Goal: Transaction & Acquisition: Purchase product/service

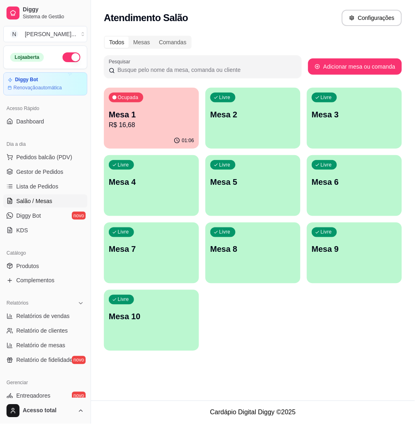
click at [265, 359] on div "Todos Mesas Comandas Pesquisar Adicionar mesa ou comanda Ocupada Mesa 1 R$ 16,6…" at bounding box center [253, 196] width 324 height 330
click at [153, 109] on p "Mesa 1" at bounding box center [151, 114] width 83 height 11
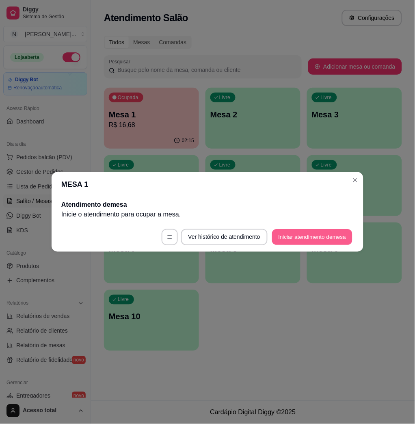
click at [294, 234] on button "Iniciar atendimento de mesa" at bounding box center [312, 237] width 80 height 16
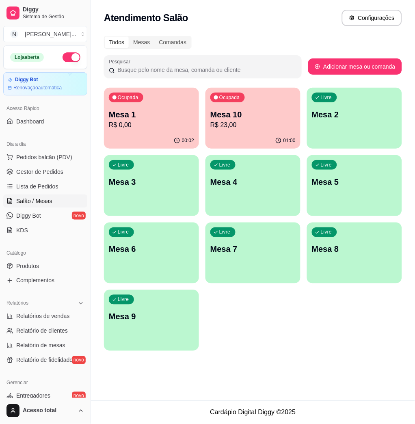
click at [189, 374] on div "Atendimento Salão Configurações Todos Mesas Comandas Pesquisar Adicionar mesa o…" at bounding box center [253, 200] width 324 height 401
click at [256, 127] on p "R$ 23,00" at bounding box center [252, 125] width 85 height 10
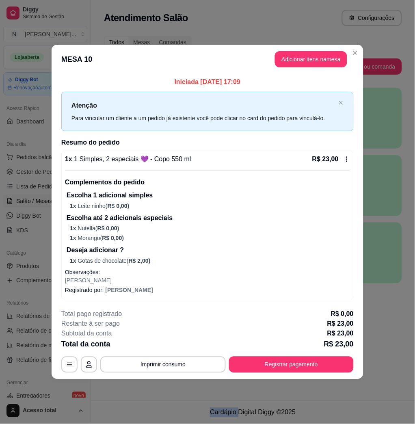
click at [275, 373] on div "**********" at bounding box center [207, 365] width 292 height 16
click at [315, 59] on button "Adicionar itens na mesa" at bounding box center [311, 59] width 72 height 16
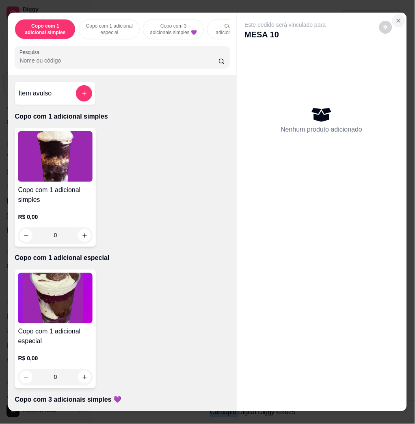
click at [397, 19] on icon "Close" at bounding box center [398, 20] width 3 height 3
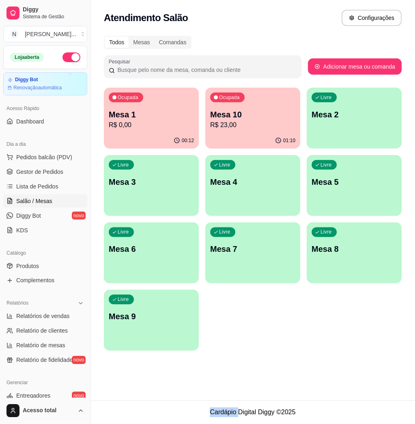
click at [150, 126] on p "R$ 0,00" at bounding box center [151, 125] width 85 height 10
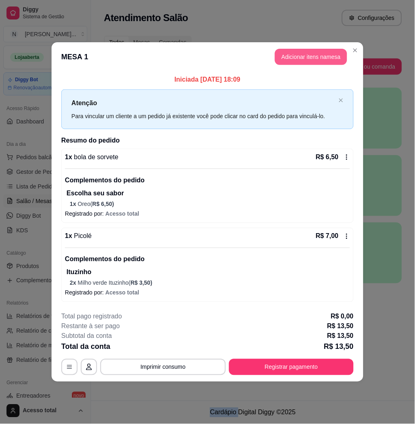
click at [294, 59] on button "Adicionar itens na mesa" at bounding box center [311, 57] width 72 height 16
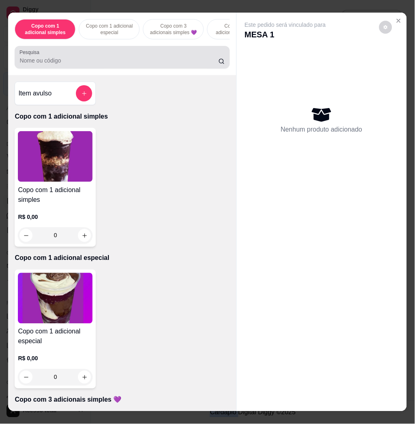
click at [185, 65] on input "Pesquisa" at bounding box center [118, 60] width 199 height 8
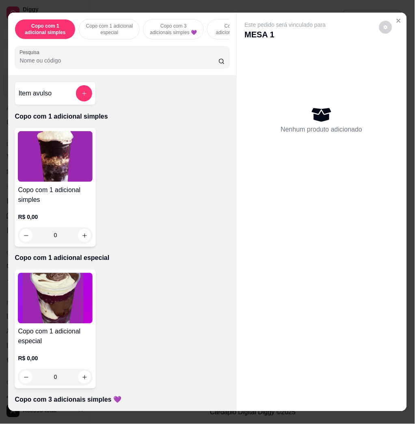
click at [185, 65] on input "Pesquisa" at bounding box center [118, 60] width 199 height 8
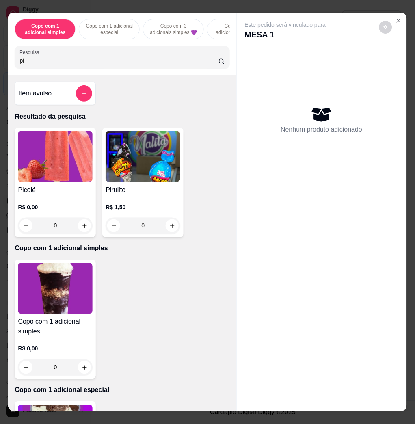
type input "pi"
click at [67, 152] on img at bounding box center [55, 156] width 75 height 51
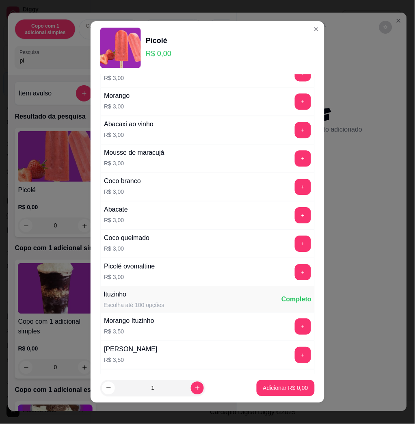
scroll to position [4, 0]
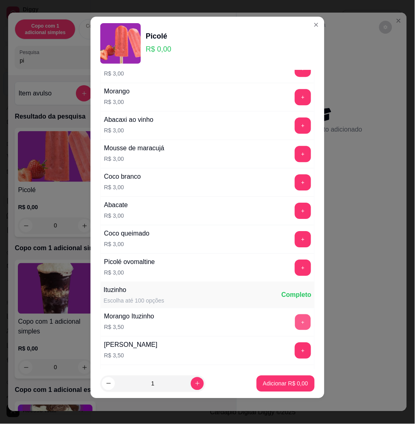
click at [295, 324] on button "+" at bounding box center [303, 323] width 16 height 16
click at [290, 381] on p "Adicionar R$ 3,50" at bounding box center [285, 384] width 45 height 8
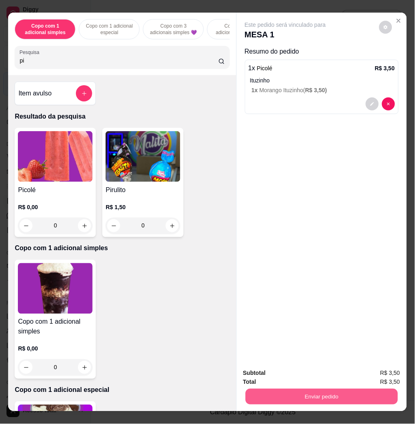
click at [294, 393] on button "Enviar pedido" at bounding box center [321, 397] width 152 height 16
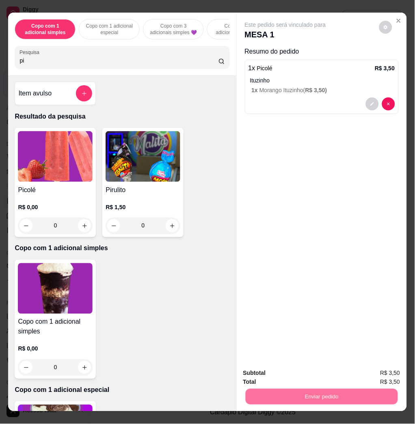
click at [291, 376] on button "Não registrar e enviar pedido" at bounding box center [294, 372] width 82 height 15
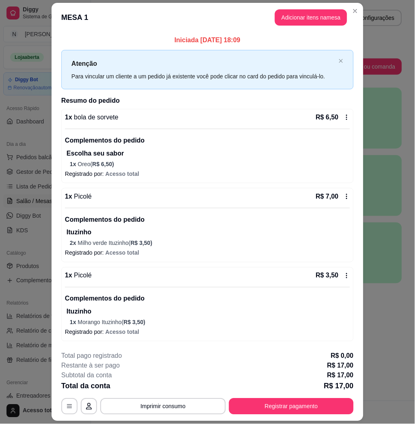
scroll to position [23, 0]
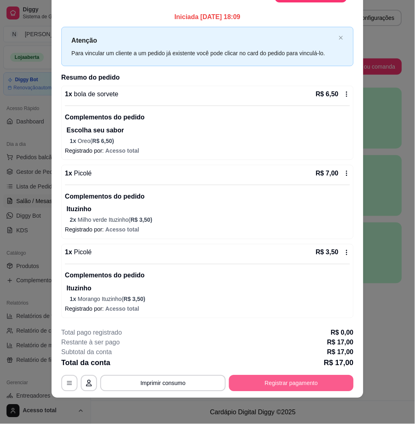
click at [281, 383] on button "Registrar pagamento" at bounding box center [291, 383] width 125 height 16
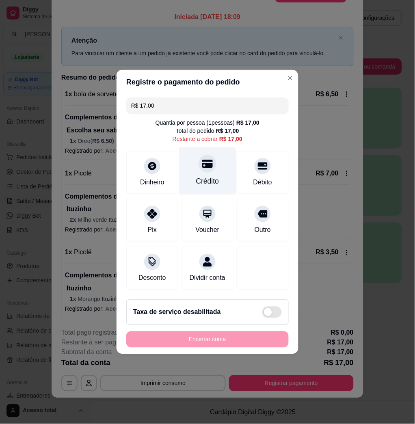
click at [209, 176] on div "Crédito" at bounding box center [207, 181] width 23 height 11
type input "R$ 0,00"
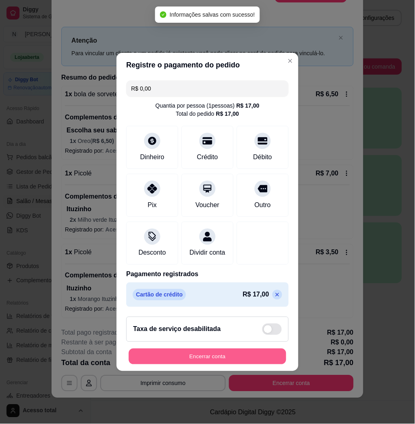
click at [205, 364] on button "Encerrar conta" at bounding box center [208, 357] width 158 height 16
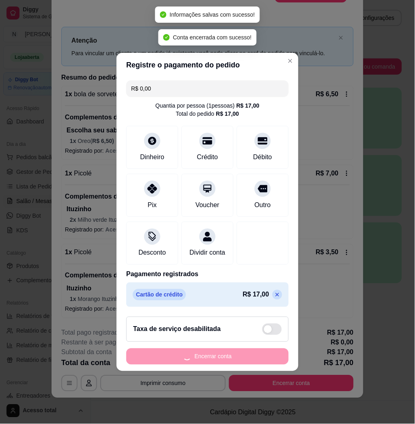
scroll to position [0, 0]
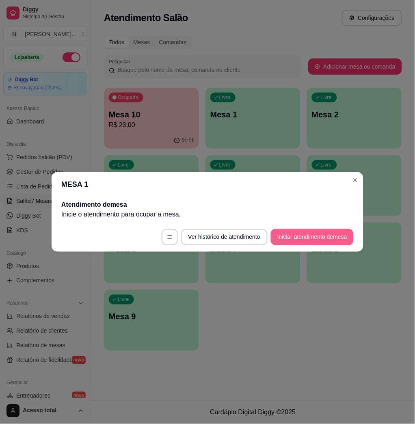
click at [304, 236] on button "Iniciar atendimento de mesa" at bounding box center [312, 237] width 83 height 16
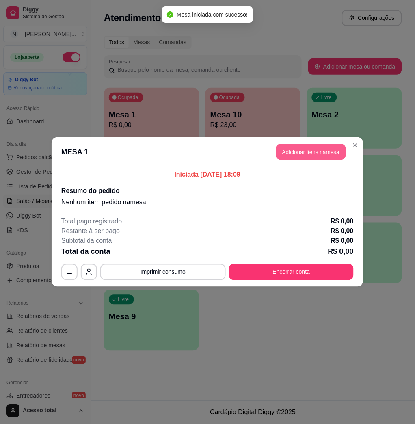
click at [338, 151] on button "Adicionar itens na mesa" at bounding box center [311, 152] width 70 height 16
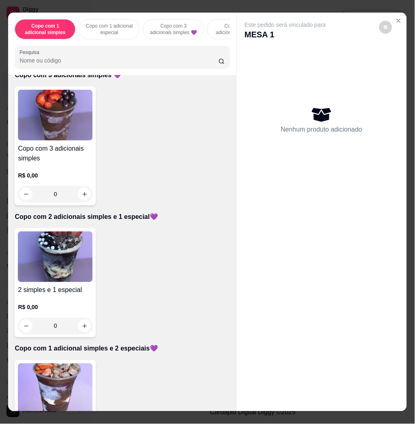
scroll to position [379, 0]
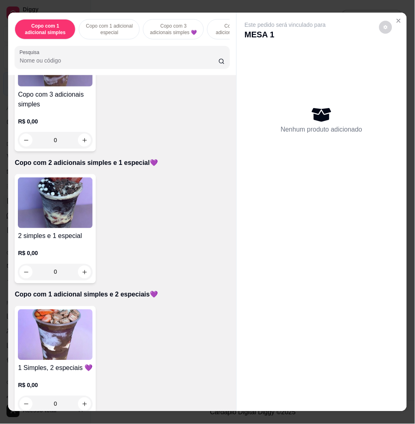
click at [88, 335] on img at bounding box center [55, 334] width 75 height 51
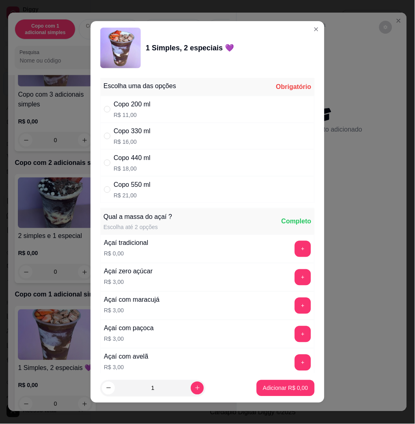
click at [148, 134] on div "Copo 330 ml R$ 16,00" at bounding box center [207, 136] width 214 height 27
radio input "true"
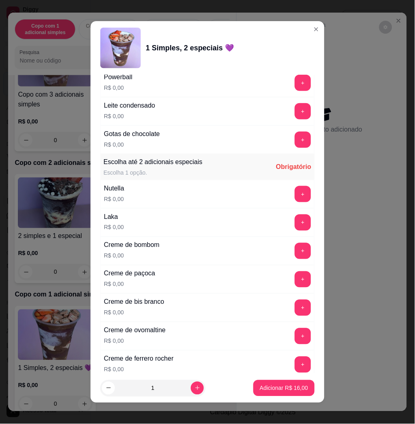
scroll to position [812, 0]
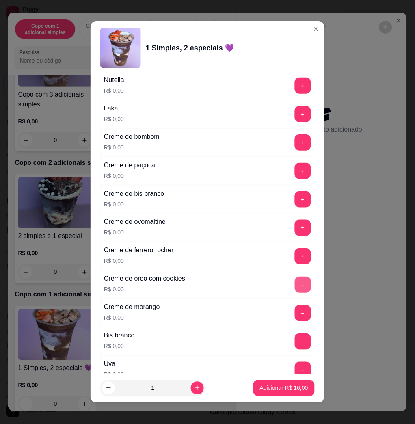
click at [295, 284] on button "+" at bounding box center [303, 285] width 16 height 16
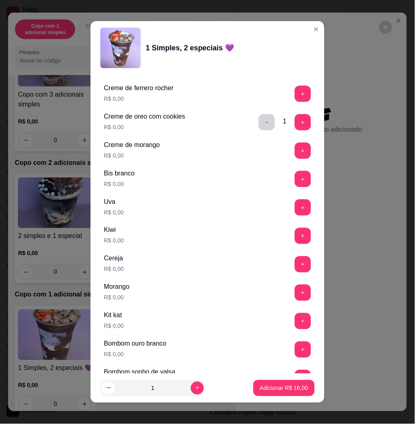
scroll to position [1029, 0]
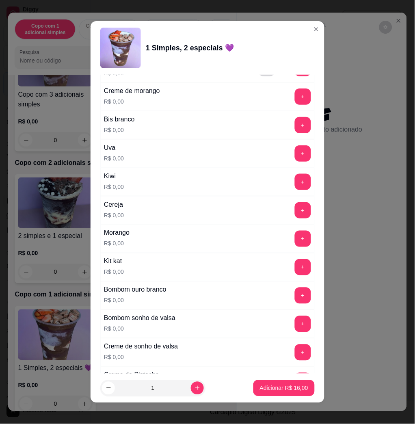
click at [295, 243] on button "+" at bounding box center [303, 239] width 16 height 16
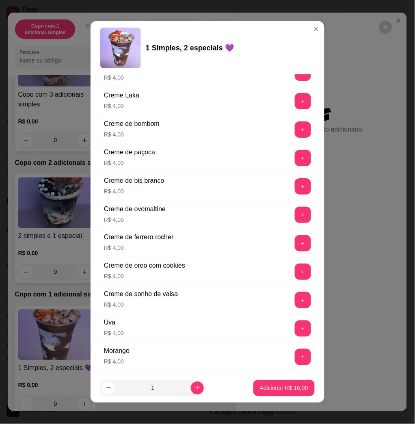
scroll to position [1994, 0]
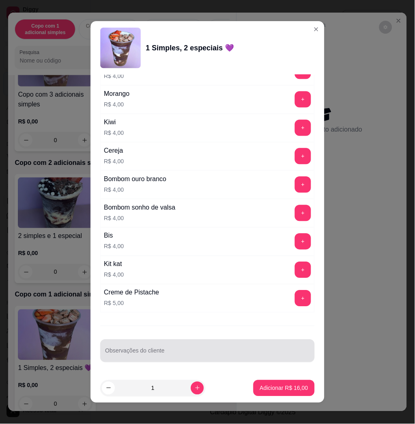
click at [206, 341] on div "Observações do cliente" at bounding box center [207, 351] width 214 height 23
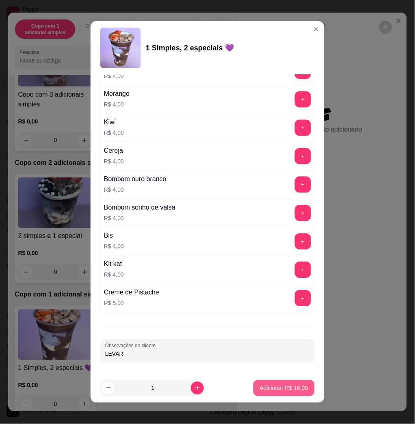
type input "LEVAR"
click at [261, 381] on button "Adicionar R$ 16,00" at bounding box center [284, 388] width 60 height 16
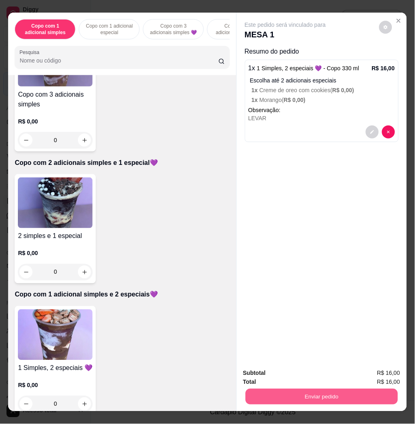
click at [295, 389] on button "Enviar pedido" at bounding box center [321, 397] width 152 height 16
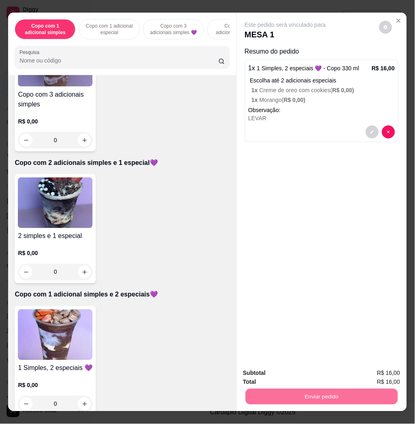
click at [290, 373] on button "Não registrar e enviar pedido" at bounding box center [294, 372] width 84 height 15
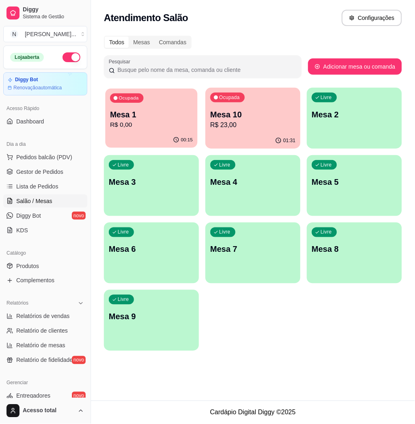
click at [170, 132] on div "Ocupada Mesa 1 R$ 0,00" at bounding box center [152, 111] width 92 height 44
click at [277, 137] on icon "button" at bounding box center [278, 140] width 6 height 6
click at [150, 125] on p "R$ 0,00" at bounding box center [151, 125] width 85 height 10
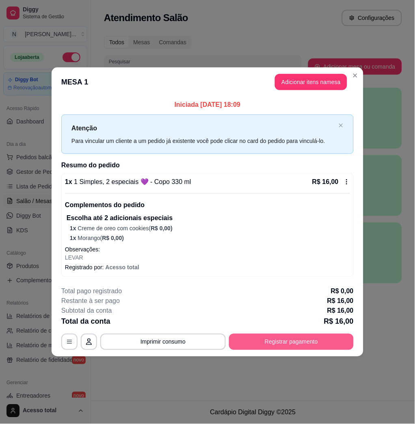
click at [293, 347] on button "Registrar pagamento" at bounding box center [291, 342] width 125 height 16
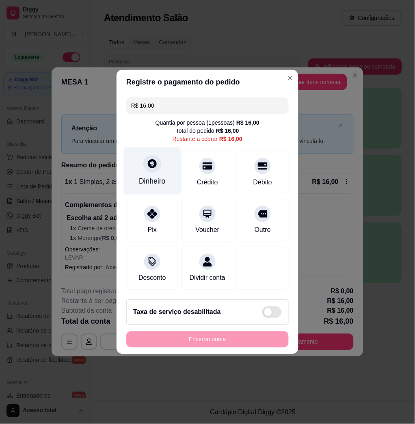
click at [156, 171] on div "Dinheiro" at bounding box center [152, 171] width 57 height 48
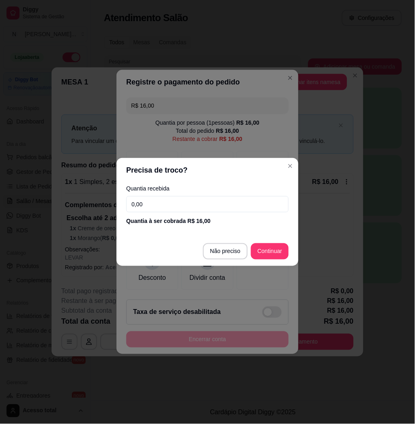
click at [179, 202] on input "0,00" at bounding box center [207, 204] width 162 height 16
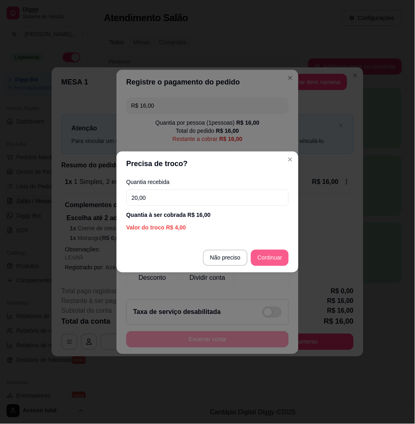
type input "20,00"
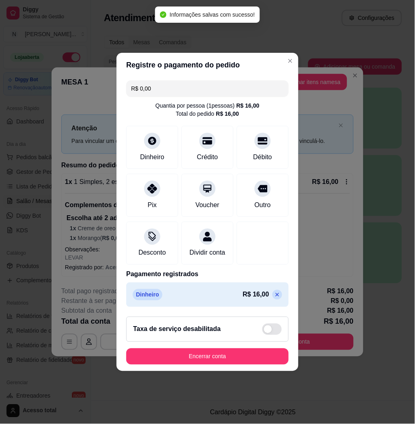
type input "R$ 0,00"
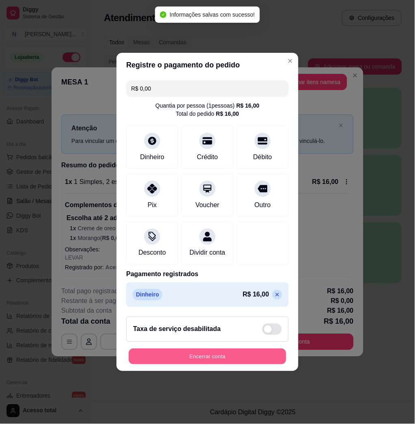
click at [208, 361] on button "Encerrar conta" at bounding box center [208, 357] width 158 height 16
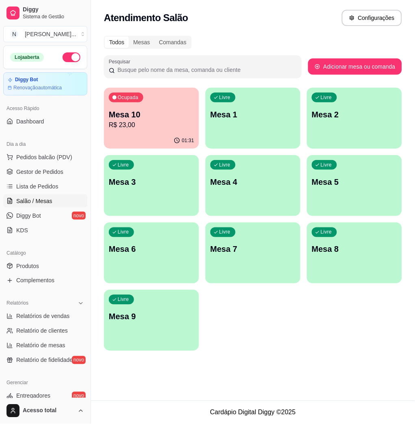
click at [249, 112] on p "Mesa 1" at bounding box center [252, 114] width 85 height 11
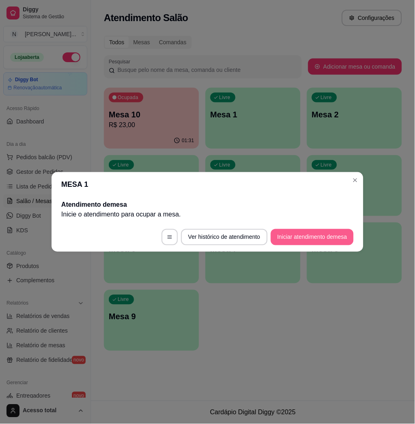
click at [317, 239] on button "Iniciar atendimento de mesa" at bounding box center [312, 237] width 83 height 16
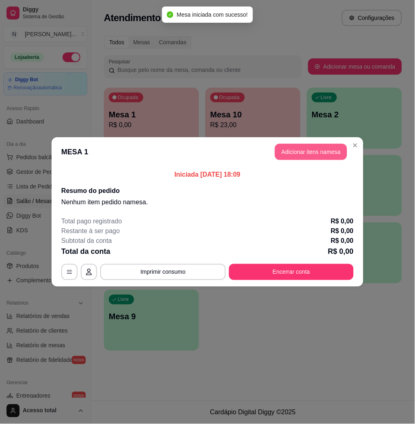
click at [307, 150] on button "Adicionar itens na mesa" at bounding box center [311, 152] width 72 height 16
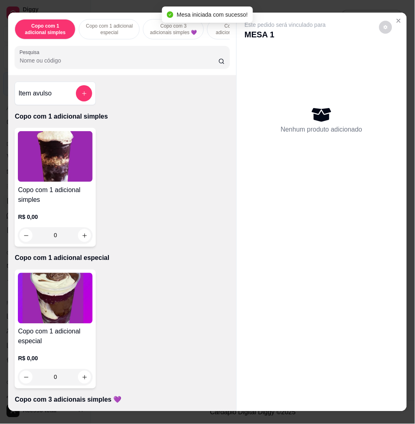
click at [151, 65] on input "Pesquisa" at bounding box center [118, 60] width 199 height 8
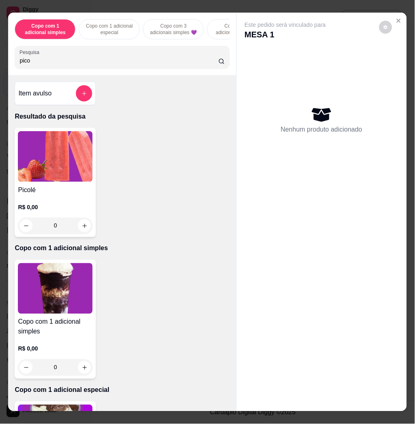
type input "pico"
click at [69, 149] on img at bounding box center [55, 156] width 75 height 51
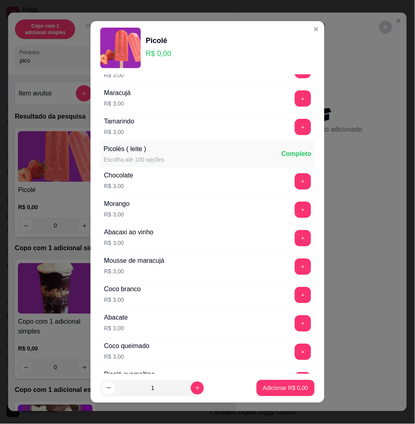
scroll to position [108, 0]
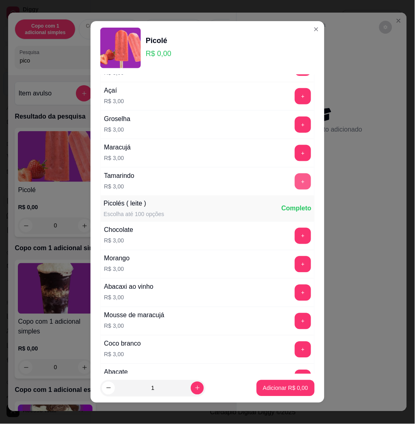
click at [295, 178] on button "+" at bounding box center [303, 181] width 16 height 16
click at [263, 391] on p "Adicionar R$ 6,00" at bounding box center [285, 388] width 45 height 8
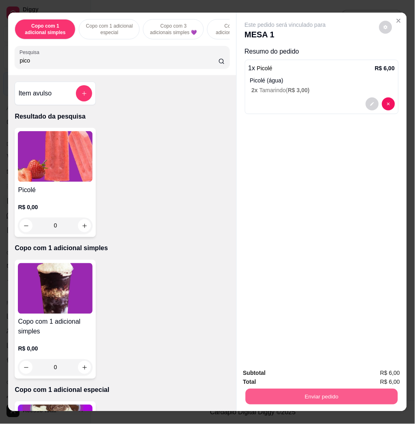
click at [291, 391] on button "Enviar pedido" at bounding box center [321, 397] width 152 height 16
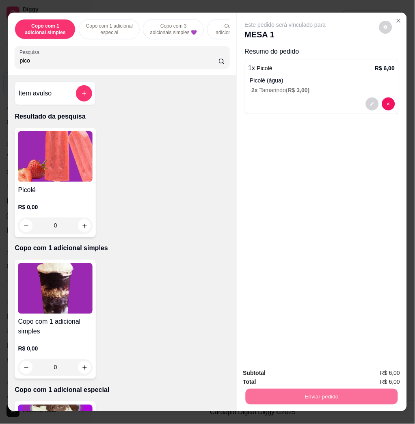
click at [289, 376] on button "Não registrar e enviar pedido" at bounding box center [294, 372] width 84 height 15
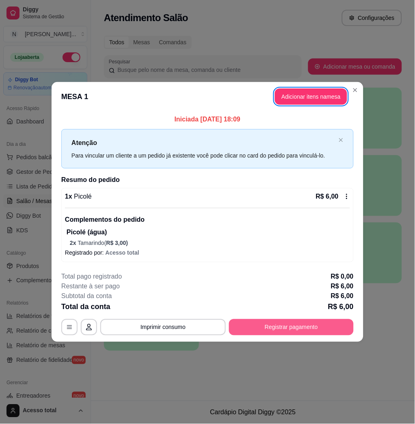
click at [300, 327] on button "Registrar pagamento" at bounding box center [291, 327] width 125 height 16
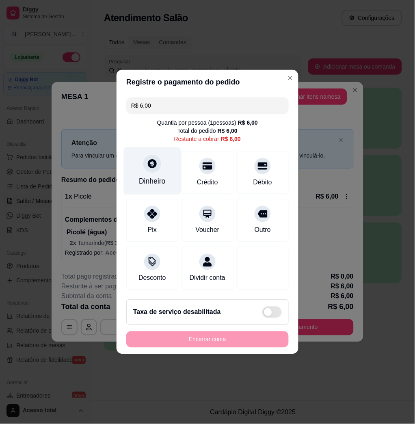
click at [150, 167] on div at bounding box center [152, 164] width 18 height 18
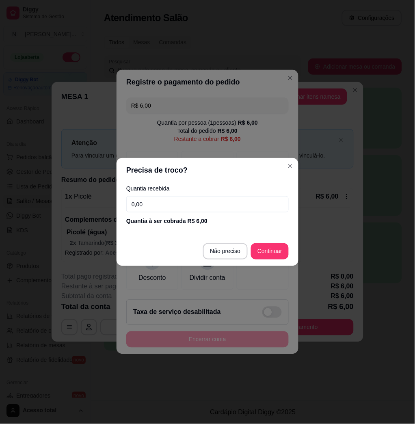
click at [187, 206] on input "0,00" at bounding box center [207, 204] width 162 height 16
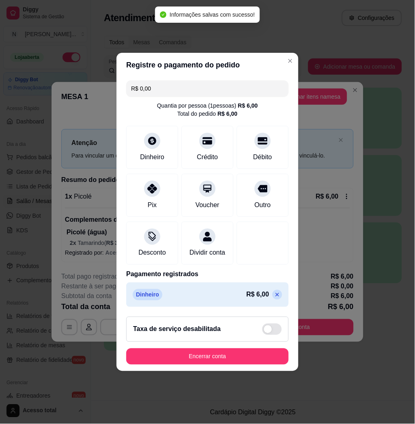
click at [274, 298] on icon at bounding box center [277, 295] width 6 height 6
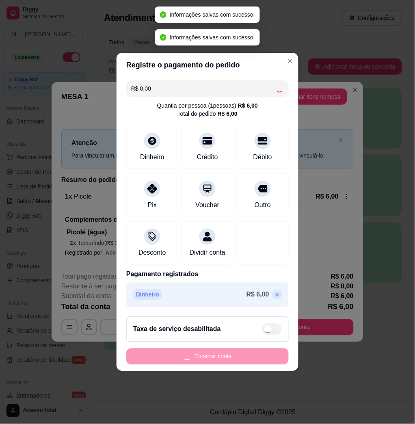
type input "R$ 6,00"
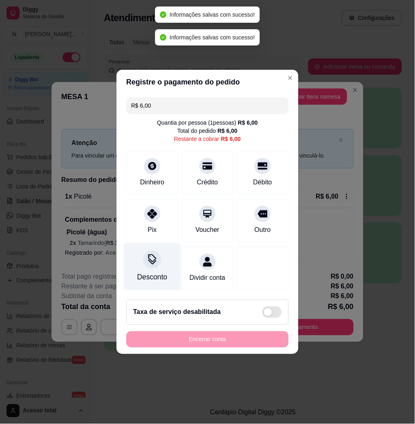
click at [151, 260] on div at bounding box center [152, 260] width 18 height 18
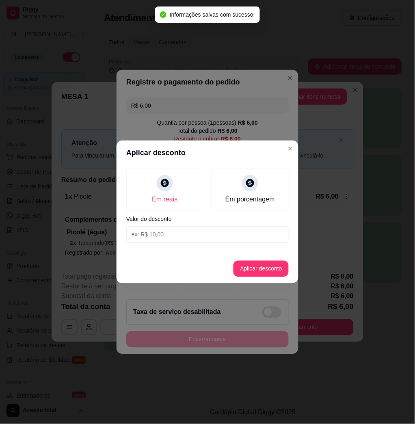
click at [196, 235] on input at bounding box center [207, 235] width 162 height 16
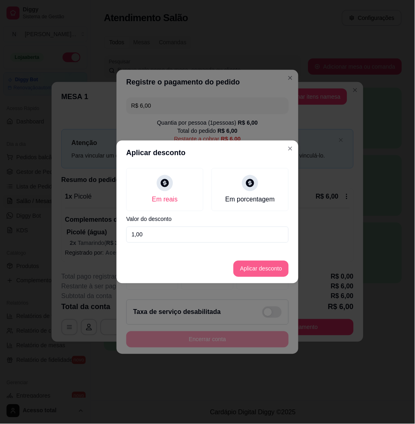
type input "1,00"
click at [236, 268] on button "Aplicar desconto" at bounding box center [261, 269] width 55 height 16
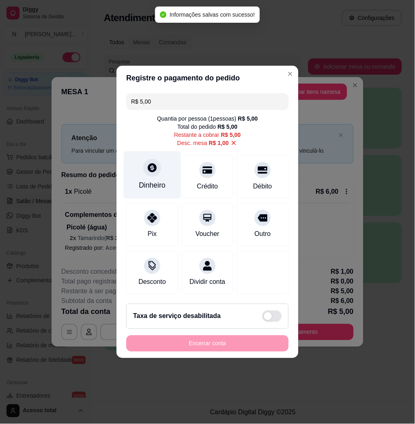
click at [154, 174] on div "Dinheiro" at bounding box center [152, 175] width 57 height 48
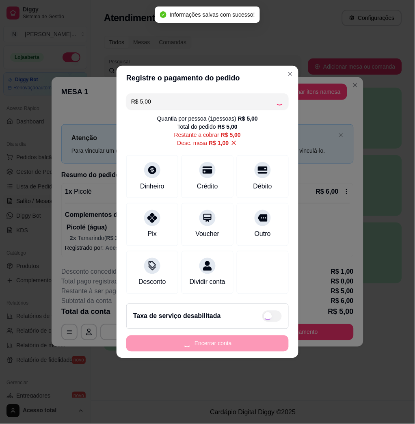
type input "R$ 0,00"
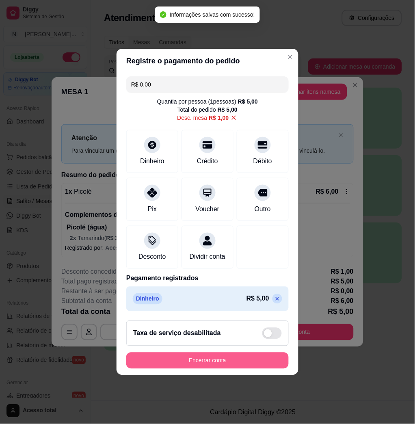
click at [212, 369] on button "Encerrar conta" at bounding box center [207, 361] width 162 height 16
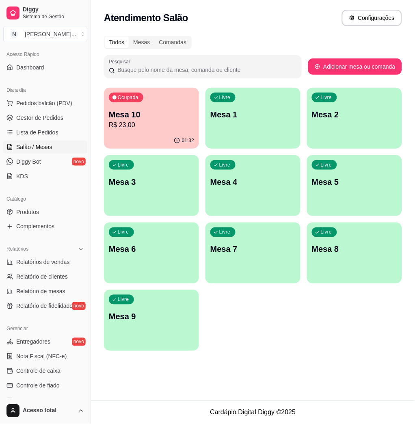
scroll to position [0, 0]
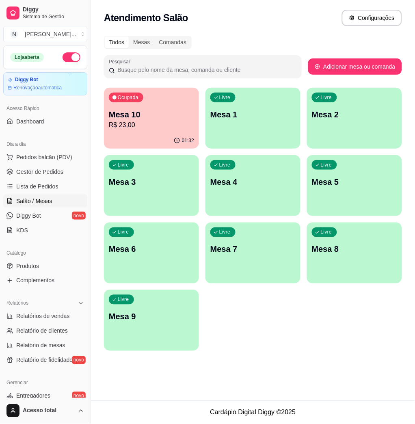
click at [251, 334] on div "Ocupada Mesa 10 R$ 23,00 01:32 Livre Mesa 1 Livre Mesa 2 Livre Mesa 3 Livre Mes…" at bounding box center [253, 219] width 298 height 263
click at [54, 160] on span "Pedidos balcão (PDV)" at bounding box center [44, 157] width 56 height 8
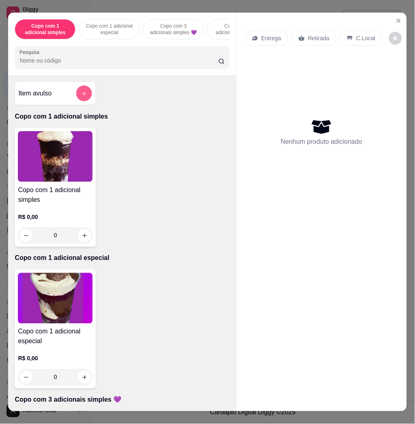
click at [79, 101] on button "add-separate-item" at bounding box center [84, 94] width 16 height 16
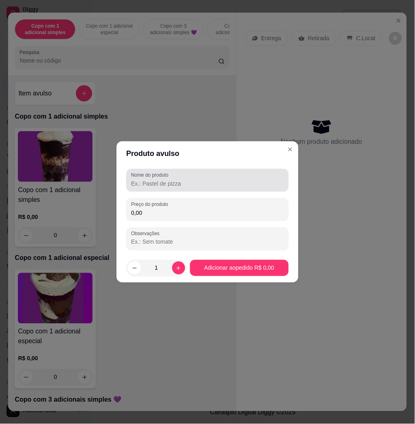
click at [148, 180] on input "Nome do produto" at bounding box center [207, 184] width 153 height 8
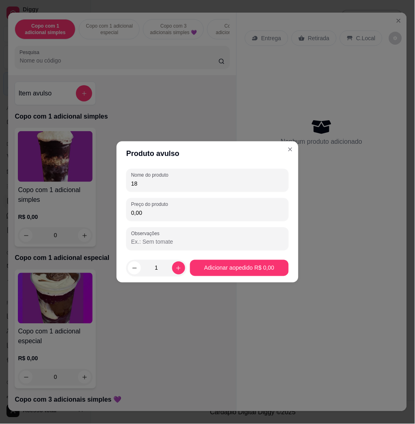
type input "1"
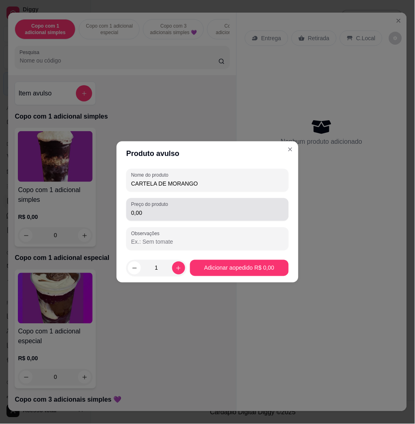
type input "CARTELA DE MORANGO"
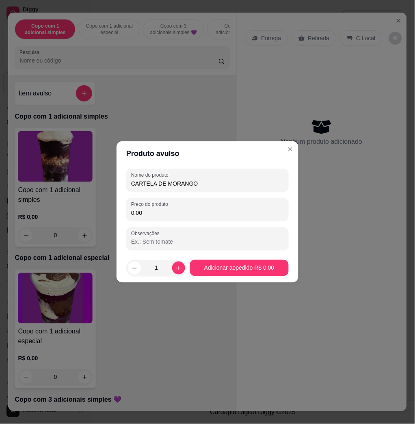
click at [171, 210] on input "0,00" at bounding box center [207, 213] width 153 height 8
type input "18,00"
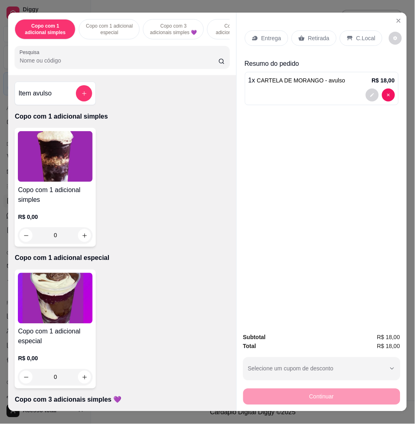
click at [269, 34] on p "Entrega" at bounding box center [272, 38] width 20 height 8
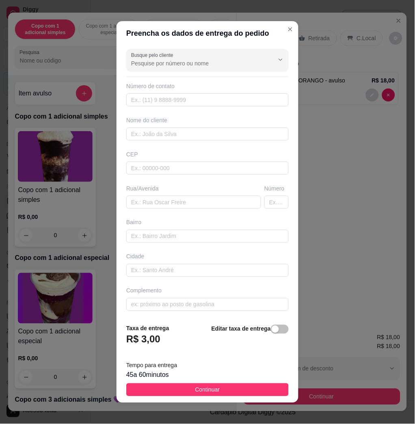
click at [179, 126] on div "Nome do cliente" at bounding box center [208, 128] width 166 height 24
click at [179, 133] on input "text" at bounding box center [207, 134] width 162 height 13
type input "VIH"
click at [181, 206] on input "text" at bounding box center [193, 202] width 135 height 13
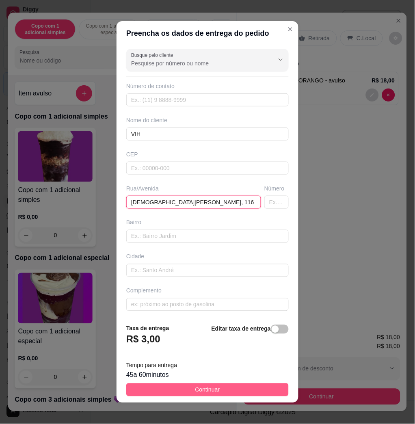
type input "[DEMOGRAPHIC_DATA][PERSON_NAME], 116"
click at [253, 385] on button "Continuar" at bounding box center [207, 389] width 162 height 13
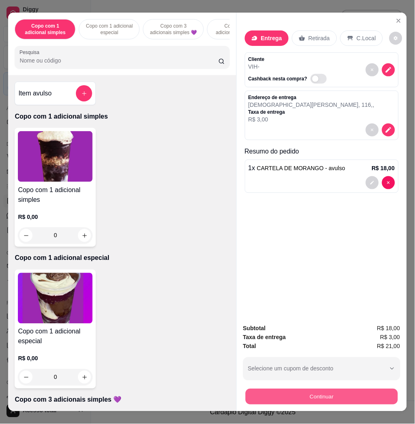
click at [288, 393] on button "Continuar" at bounding box center [321, 397] width 152 height 16
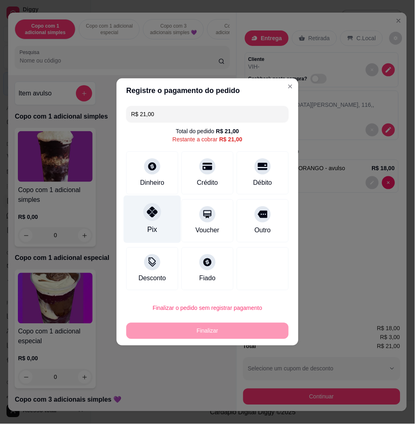
click at [157, 211] on div at bounding box center [152, 212] width 18 height 18
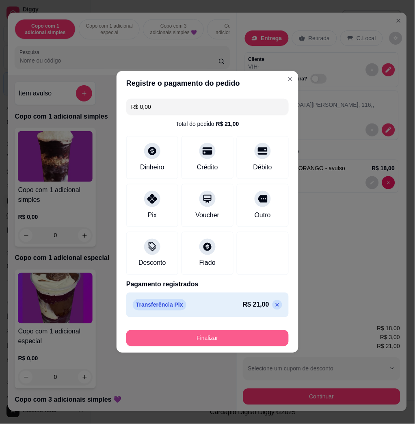
click at [211, 338] on button "Finalizar" at bounding box center [207, 338] width 162 height 16
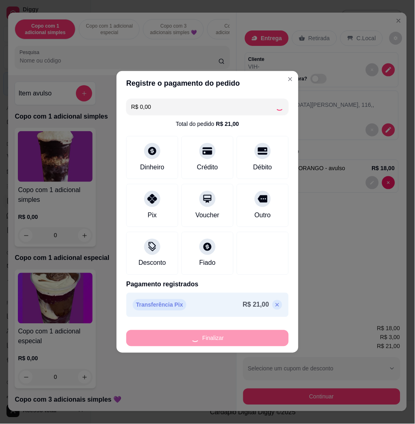
type input "-R$ 21,00"
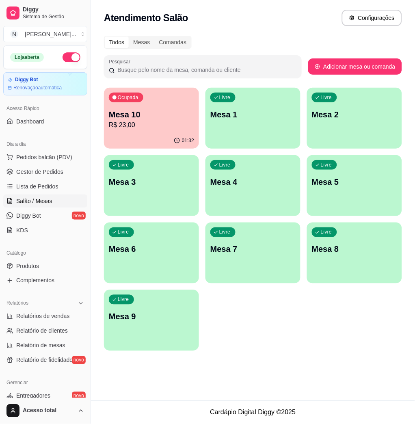
click at [264, 112] on p "Mesa 1" at bounding box center [252, 114] width 85 height 11
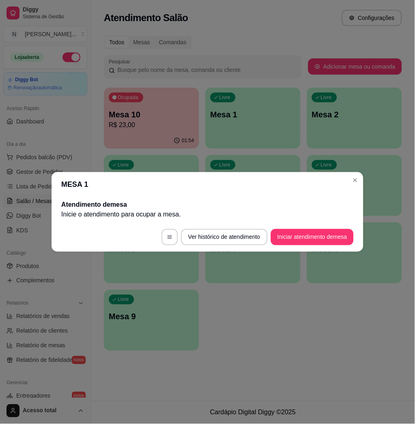
click at [296, 223] on footer "Ver histórico de atendimento Iniciar atendimento de mesa" at bounding box center [208, 237] width 312 height 29
click at [298, 235] on button "Iniciar atendimento de mesa" at bounding box center [312, 237] width 83 height 16
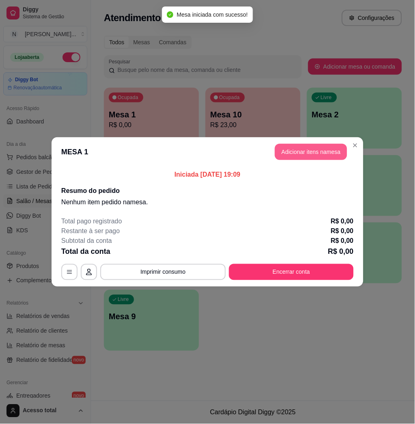
click at [323, 144] on button "Adicionar itens na mesa" at bounding box center [311, 152] width 72 height 16
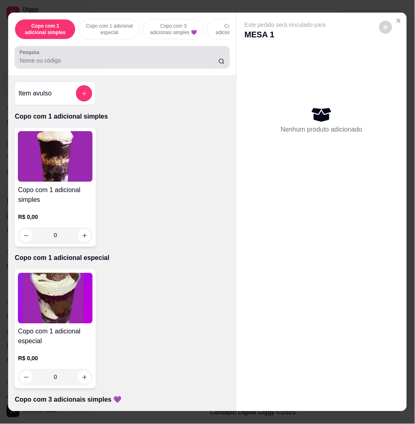
click at [104, 57] on div at bounding box center [121, 57] width 205 height 16
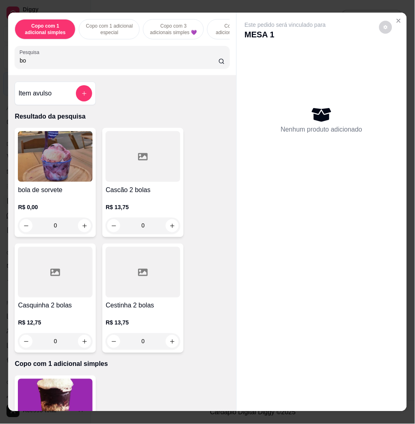
type input "b"
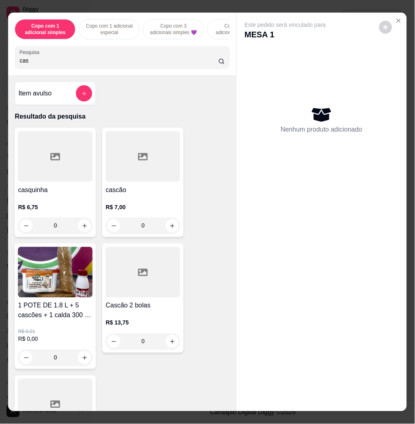
scroll to position [54, 0]
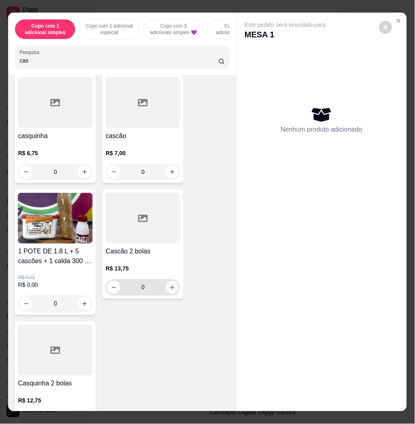
type input "cas"
click at [170, 290] on icon "increase-product-quantity" at bounding box center [172, 287] width 4 height 4
type input "1"
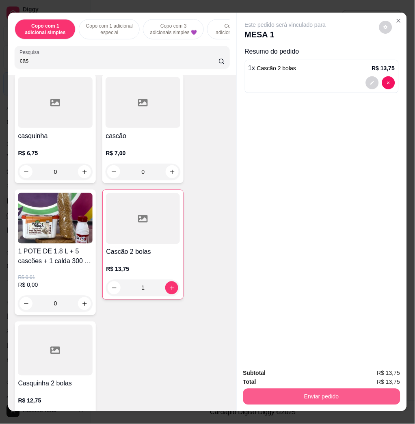
click at [283, 389] on button "Enviar pedido" at bounding box center [321, 397] width 157 height 16
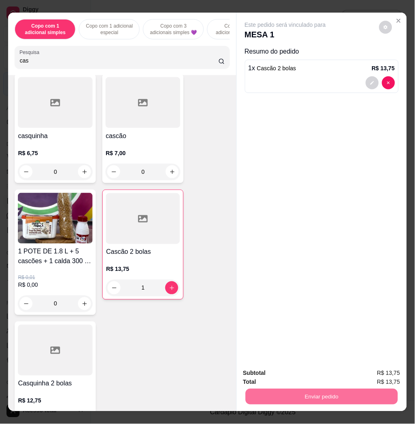
click at [287, 372] on button "Não registrar e enviar pedido" at bounding box center [294, 372] width 84 height 15
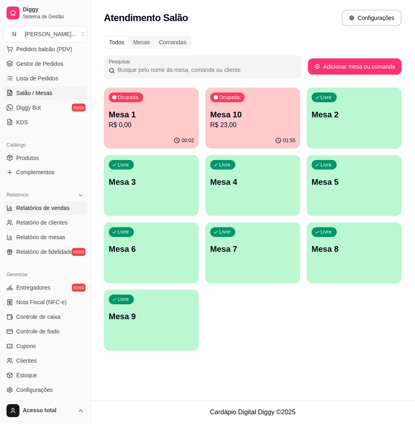
scroll to position [0, 0]
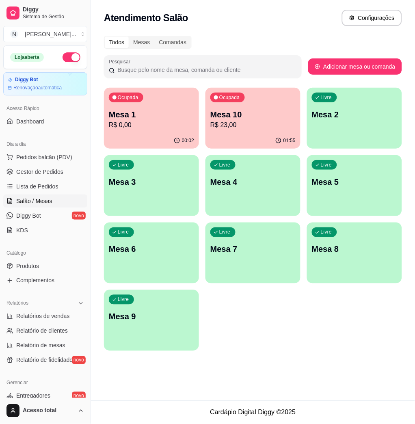
click at [173, 130] on div "Ocupada Mesa 1 R$ 0,00" at bounding box center [151, 110] width 95 height 45
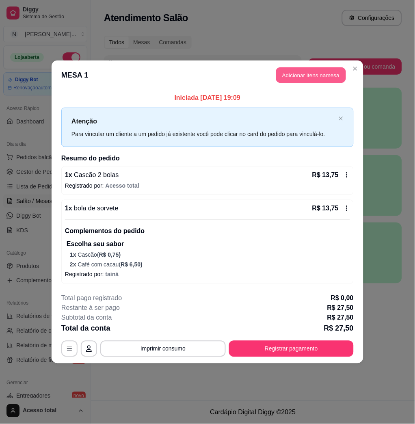
click at [330, 82] on button "Adicionar itens na mesa" at bounding box center [311, 75] width 70 height 16
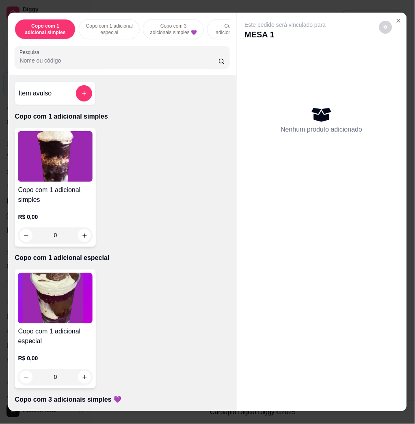
click at [113, 62] on input "Pesquisa" at bounding box center [118, 60] width 199 height 8
click at [389, 13] on div "Este pedido será vinculado para MESA 1 Nenhum produto adicionado" at bounding box center [322, 205] width 170 height 385
click at [396, 17] on icon "Close" at bounding box center [399, 20] width 6 height 6
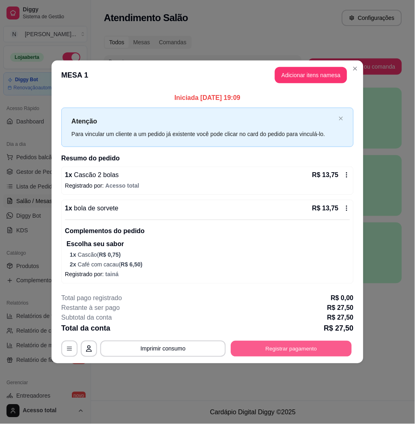
click at [317, 348] on button "Registrar pagamento" at bounding box center [291, 349] width 121 height 16
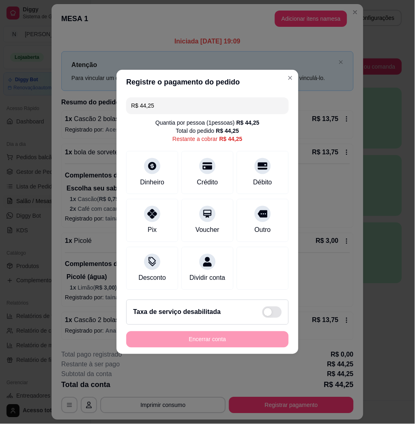
type input "R$ 44,25"
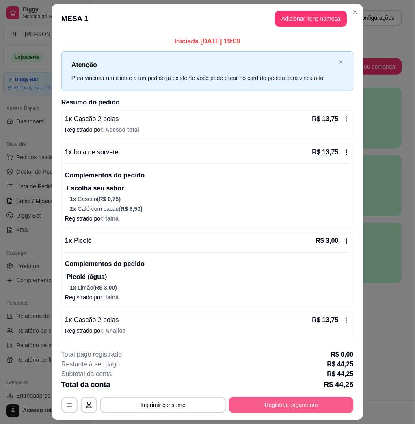
click at [302, 402] on button "Registrar pagamento" at bounding box center [291, 405] width 125 height 16
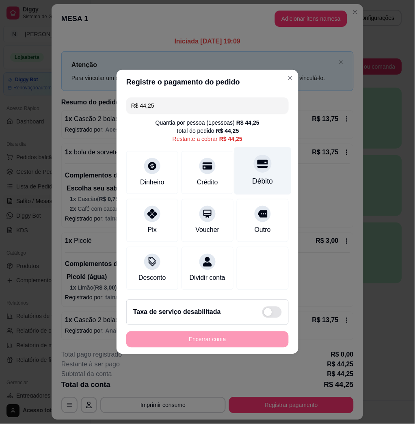
click at [259, 170] on div "Débito" at bounding box center [262, 171] width 57 height 48
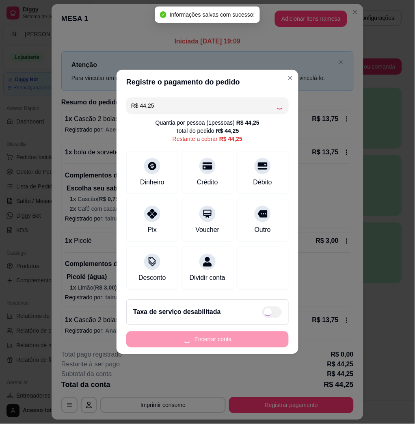
type input "R$ 0,00"
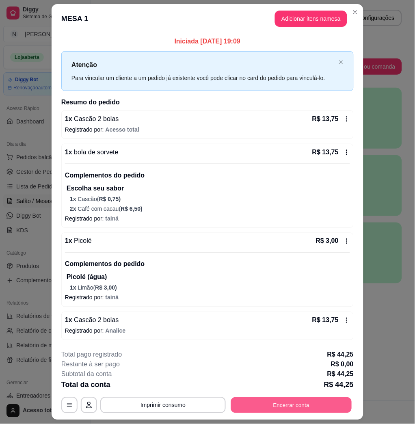
click at [296, 407] on button "Encerrar conta" at bounding box center [291, 405] width 121 height 16
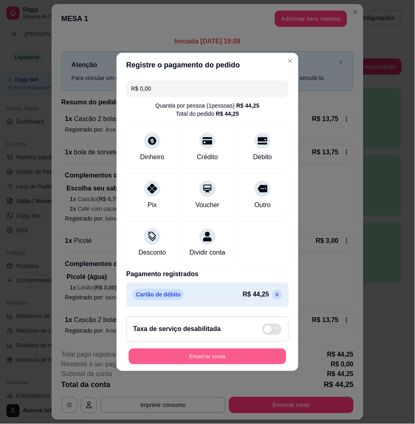
click at [216, 362] on button "Encerrar conta" at bounding box center [208, 357] width 158 height 16
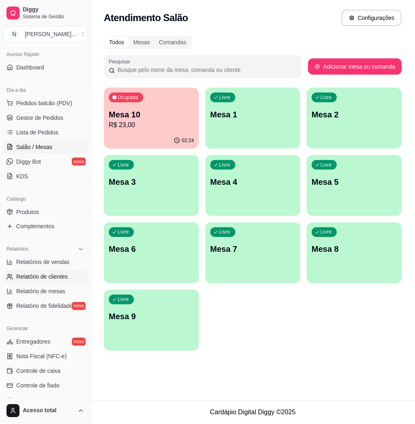
scroll to position [108, 0]
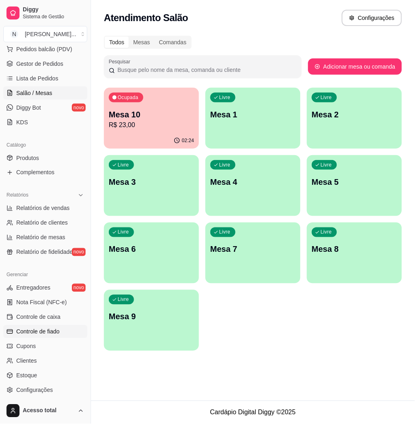
click at [53, 333] on span "Controle de fiado" at bounding box center [37, 332] width 43 height 8
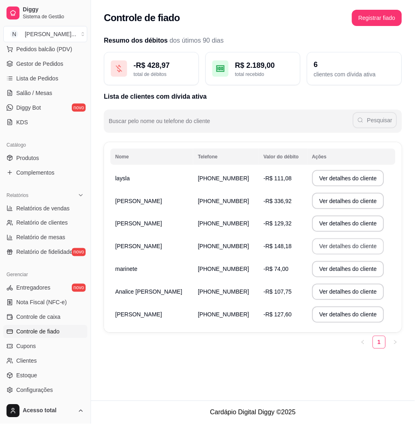
click at [312, 245] on button "Ver detalhes do cliente" at bounding box center [348, 246] width 72 height 16
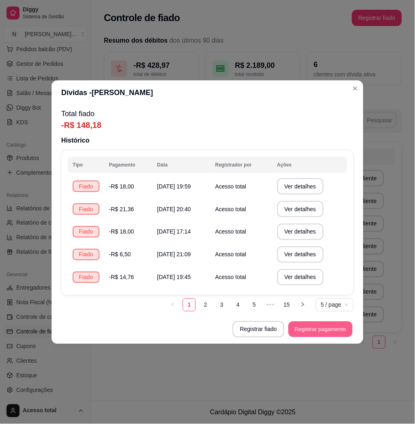
click at [331, 331] on button "Registrar pagamento" at bounding box center [321, 329] width 64 height 16
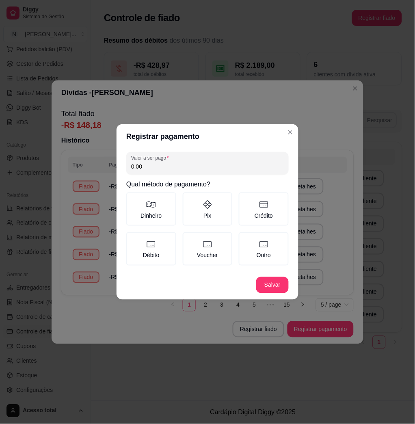
click at [208, 168] on input "0,00" at bounding box center [207, 166] width 153 height 8
type input "148,18"
click at [273, 251] on label "Outro" at bounding box center [264, 248] width 50 height 33
click at [245, 238] on button "Outro" at bounding box center [241, 235] width 6 height 6
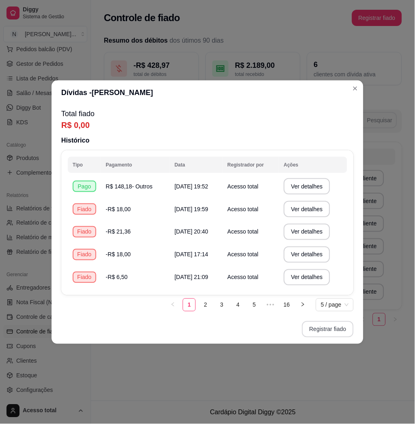
click at [323, 326] on button "Registrar fiado" at bounding box center [328, 329] width 52 height 16
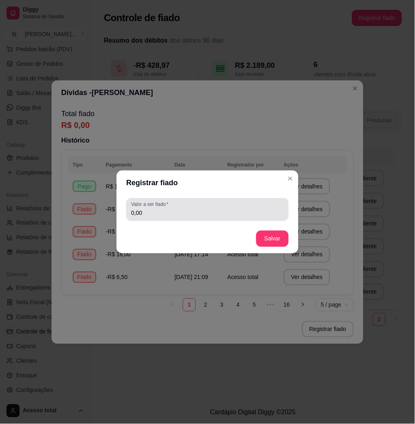
click at [221, 213] on input "0,00" at bounding box center [207, 213] width 153 height 8
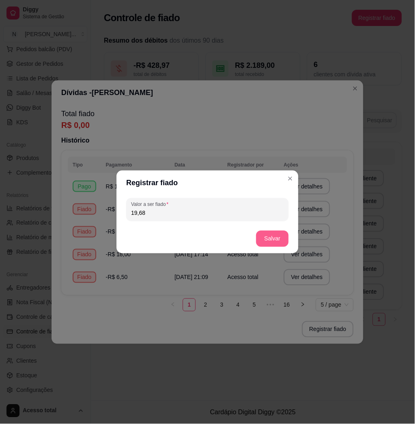
type input "19,68"
click at [285, 236] on button "Salvar" at bounding box center [272, 239] width 32 height 16
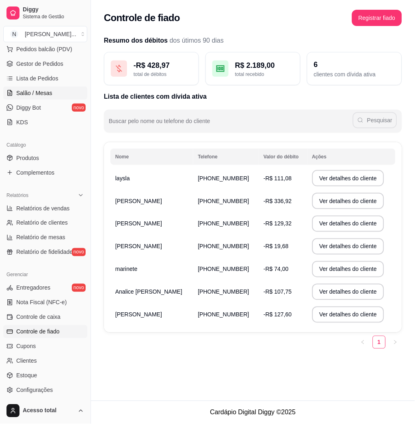
click at [41, 95] on span "Salão / Mesas" at bounding box center [34, 93] width 36 height 8
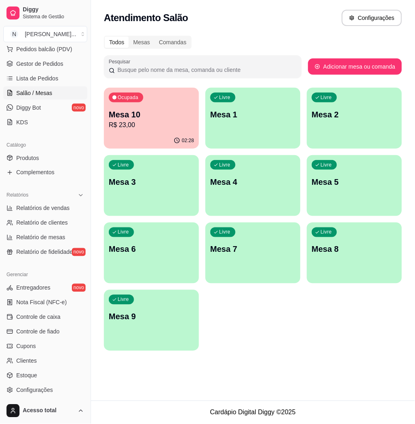
click at [225, 135] on div "Livre Mesa 1" at bounding box center [252, 113] width 95 height 51
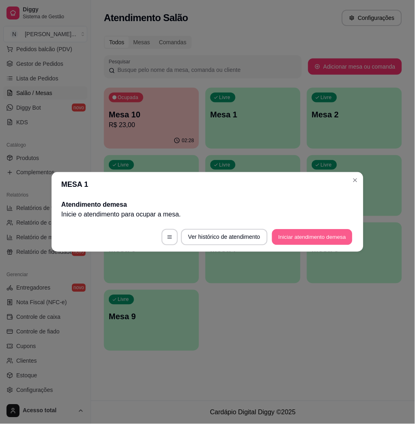
click at [309, 244] on button "Iniciar atendimento de mesa" at bounding box center [312, 237] width 80 height 16
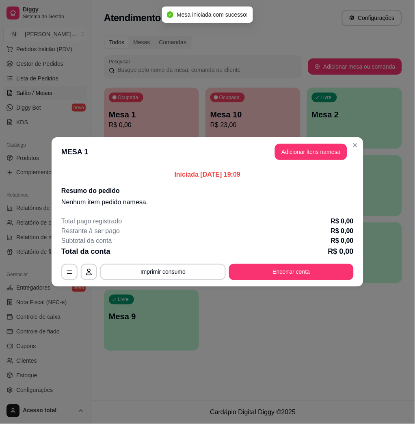
click at [301, 152] on button "Adicionar itens na mesa" at bounding box center [311, 152] width 72 height 16
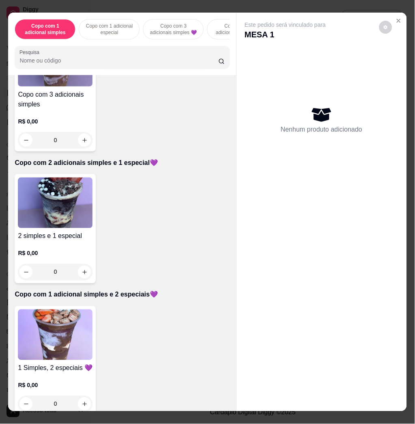
scroll to position [433, 0]
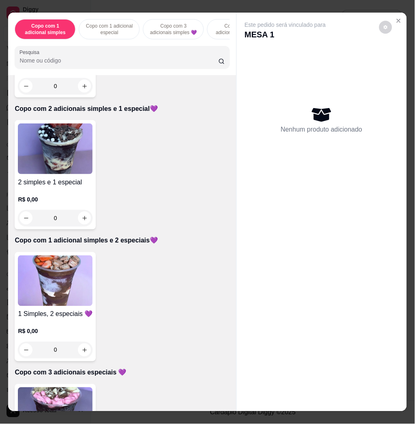
click at [45, 284] on img at bounding box center [55, 280] width 75 height 51
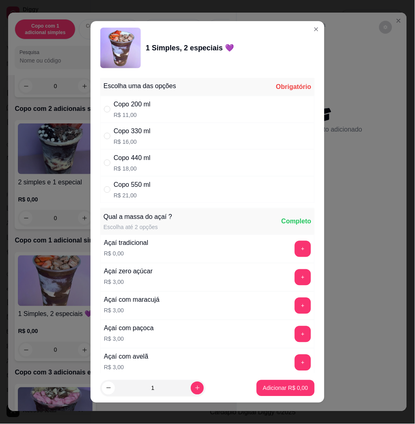
click at [152, 161] on div "Copo 440 ml R$ 18,00" at bounding box center [207, 162] width 214 height 27
radio input "true"
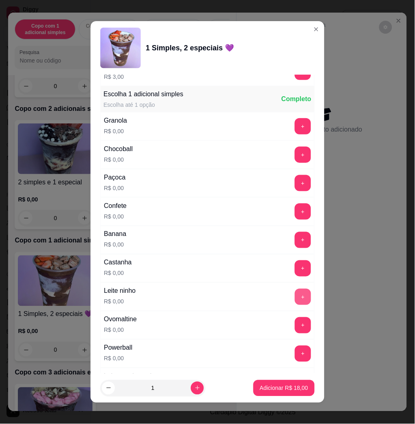
click at [295, 297] on button "+" at bounding box center [303, 297] width 16 height 16
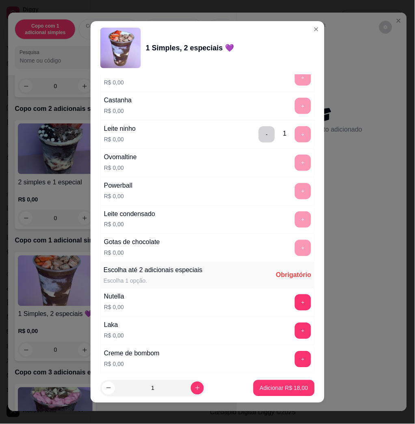
scroll to position [650, 0]
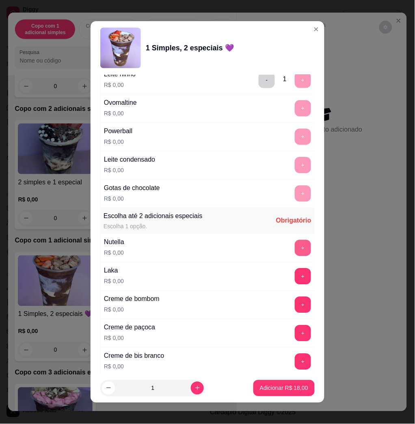
click at [295, 253] on button "+" at bounding box center [303, 248] width 16 height 16
click at [295, 279] on button "+" at bounding box center [303, 276] width 16 height 16
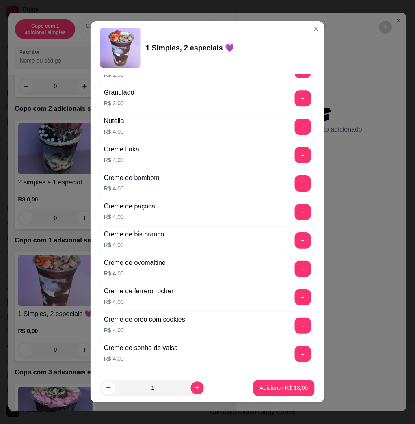
scroll to position [1787, 0]
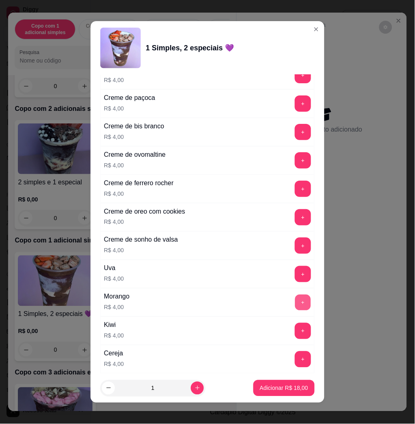
click at [295, 307] on button "+" at bounding box center [303, 303] width 16 height 16
click at [280, 384] on p "Adicionar R$ 22,00" at bounding box center [284, 388] width 47 height 8
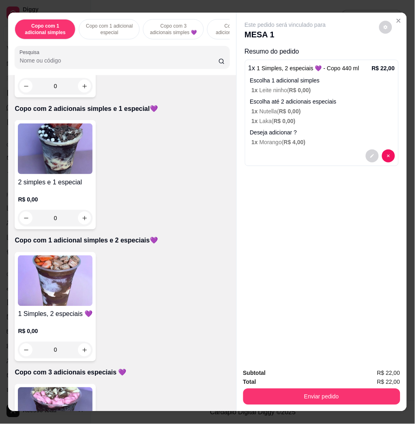
scroll to position [487, 0]
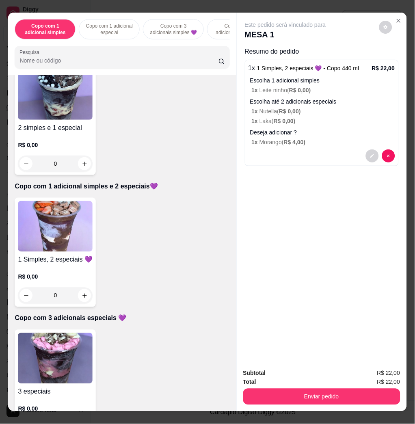
click at [52, 239] on img at bounding box center [55, 226] width 75 height 51
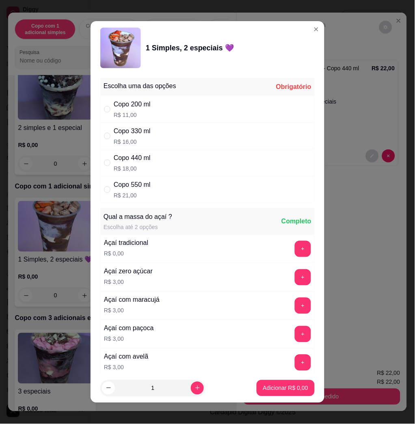
click at [157, 169] on div "Copo 440 ml R$ 18,00" at bounding box center [207, 162] width 214 height 27
radio input "true"
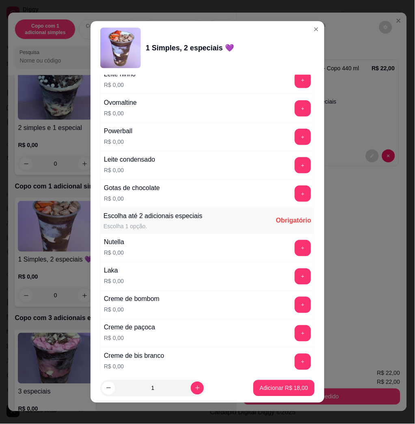
scroll to position [758, 0]
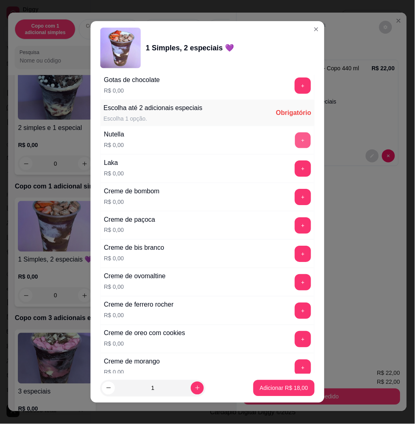
click at [295, 140] on button "+" at bounding box center [303, 140] width 16 height 16
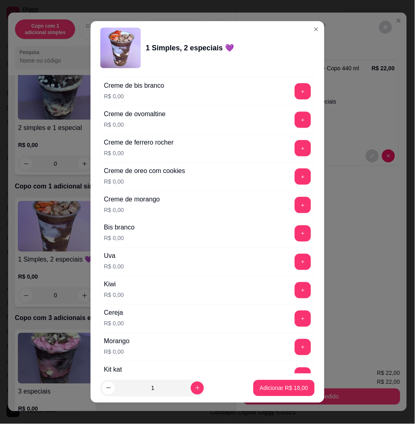
scroll to position [1029, 0]
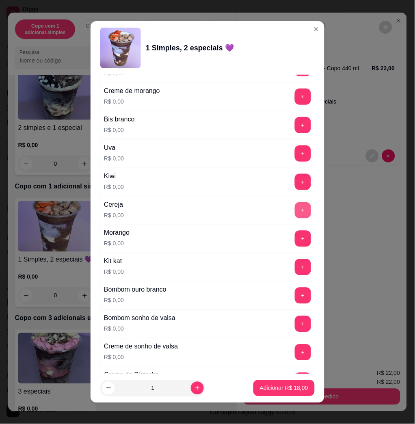
click at [295, 214] on button "+" at bounding box center [303, 210] width 16 height 16
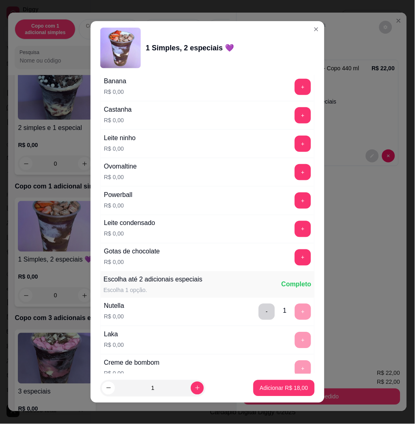
scroll to position [532, 0]
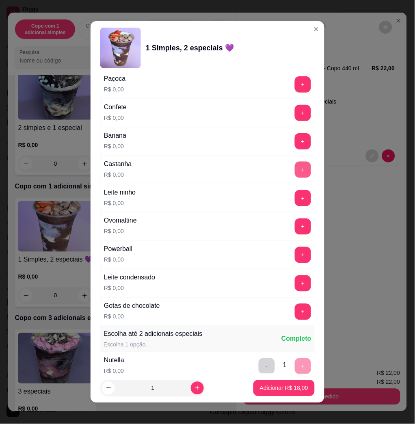
click at [295, 167] on button "+" at bounding box center [303, 170] width 16 height 16
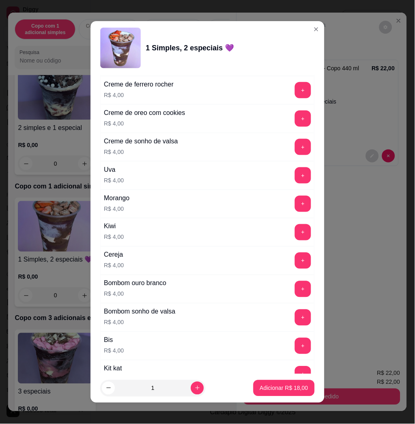
scroll to position [1994, 0]
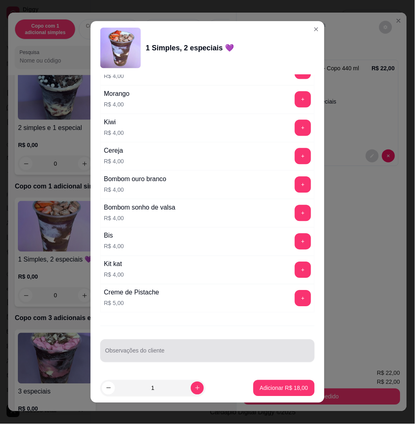
click at [193, 344] on div at bounding box center [207, 351] width 205 height 16
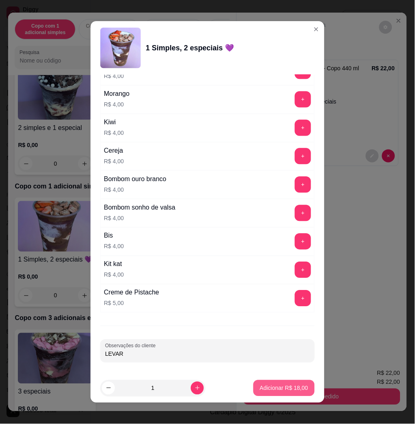
type input "LEVAR"
click at [261, 389] on p "Adicionar R$ 18,00" at bounding box center [284, 388] width 48 height 8
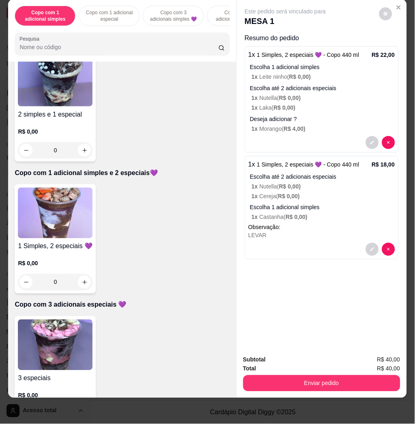
scroll to position [0, 0]
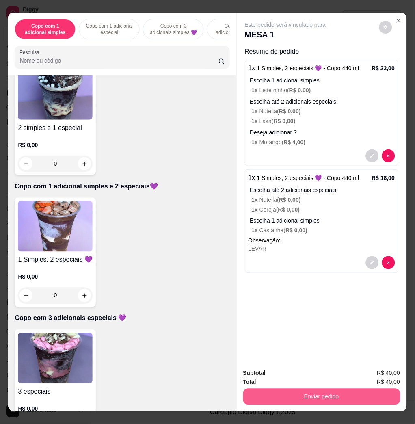
click at [324, 390] on button "Enviar pedido" at bounding box center [321, 397] width 157 height 16
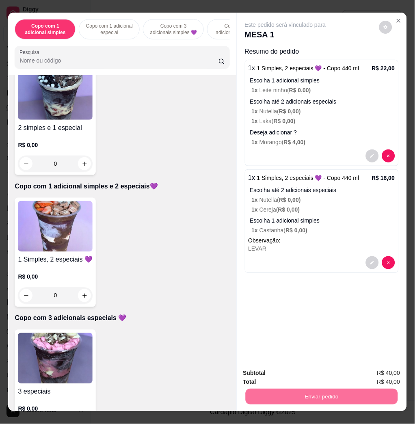
click at [304, 368] on button "Não registrar e enviar pedido" at bounding box center [294, 372] width 84 height 15
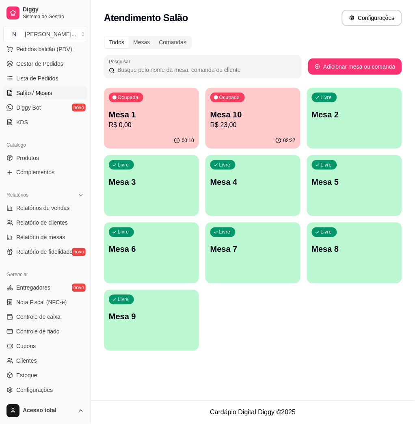
click at [145, 121] on p "R$ 0,00" at bounding box center [151, 125] width 85 height 10
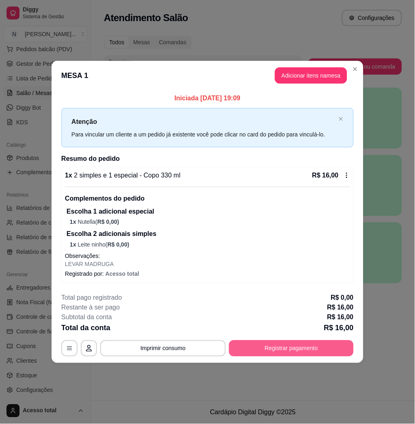
click at [301, 349] on button "Registrar pagamento" at bounding box center [291, 348] width 125 height 16
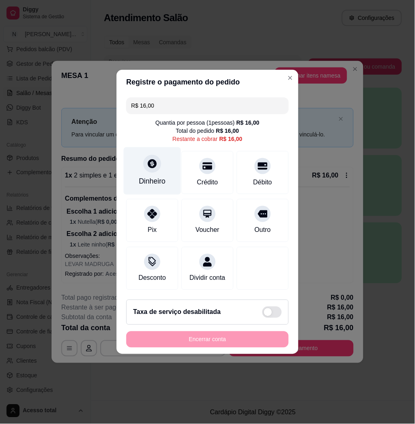
click at [147, 176] on div "Dinheiro" at bounding box center [152, 181] width 27 height 11
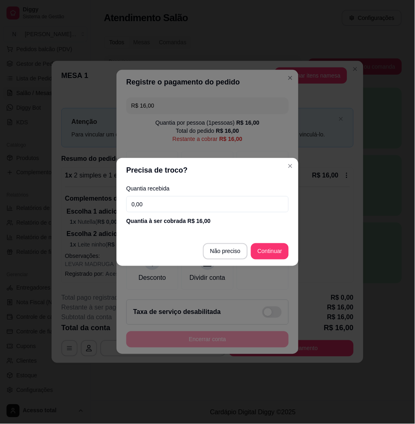
click at [211, 206] on input "0,00" at bounding box center [207, 204] width 162 height 16
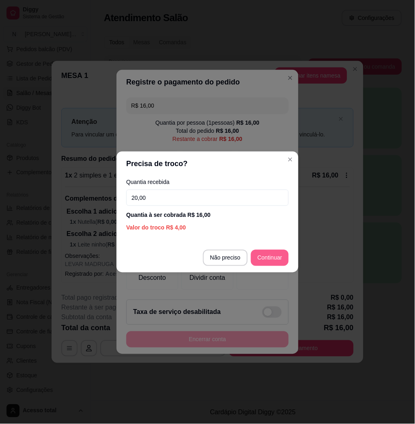
type input "20,00"
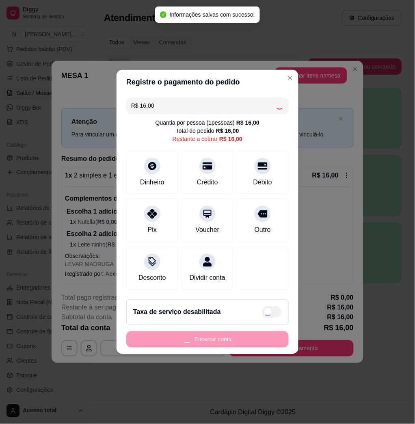
type input "R$ 0,00"
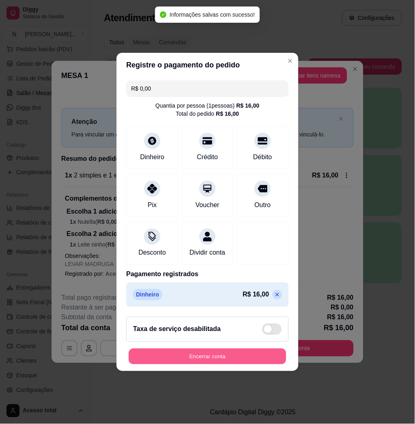
click at [204, 361] on button "Encerrar conta" at bounding box center [208, 357] width 158 height 16
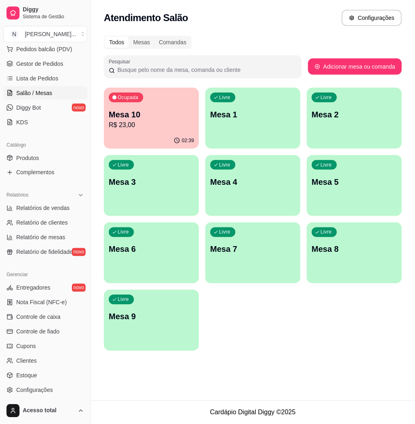
click at [158, 92] on div "Ocupada Mesa 10 R$ 23,00" at bounding box center [151, 110] width 95 height 45
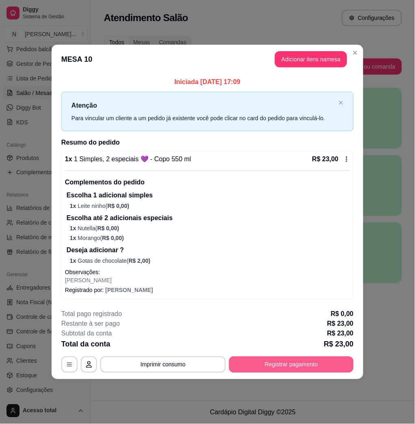
click at [318, 370] on button "Registrar pagamento" at bounding box center [291, 365] width 125 height 16
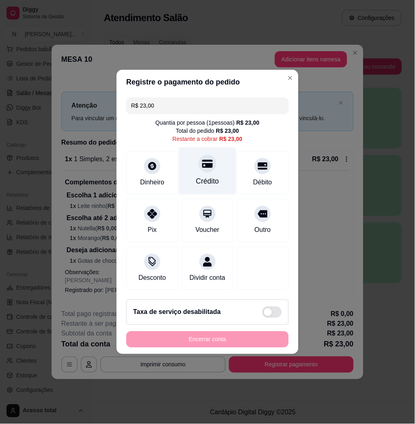
click at [186, 162] on div "Crédito" at bounding box center [207, 171] width 57 height 48
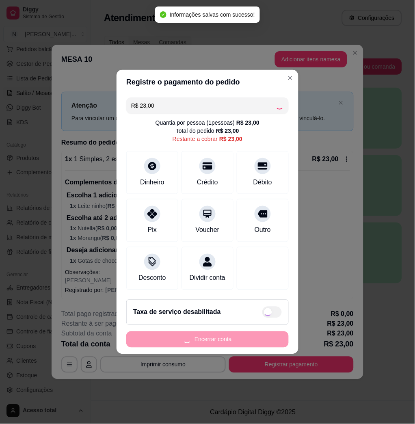
type input "R$ 0,00"
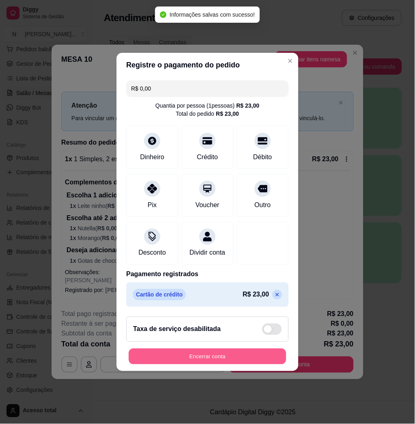
click at [244, 359] on button "Encerrar conta" at bounding box center [208, 357] width 158 height 16
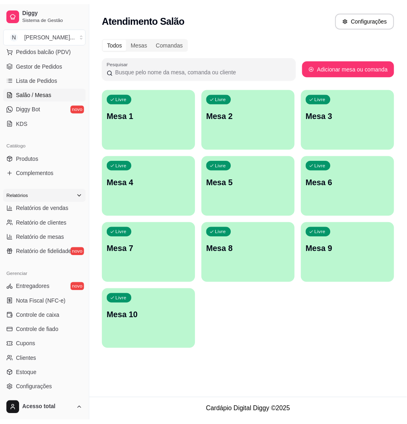
scroll to position [160, 0]
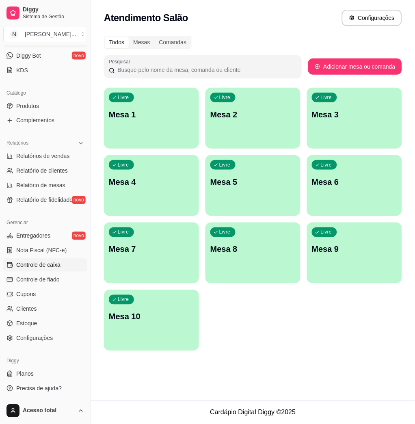
click at [49, 263] on span "Controle de caixa" at bounding box center [38, 265] width 44 height 8
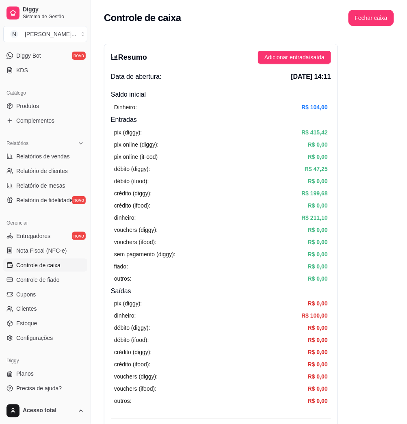
scroll to position [216, 0]
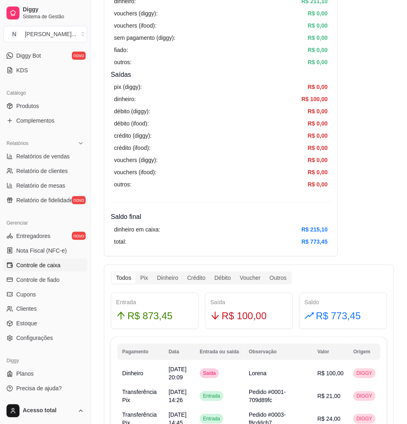
click at [62, 177] on ul "Relatórios de vendas Relatório de clientes Relatório de mesas Relatório de fide…" at bounding box center [45, 178] width 84 height 57
click at [60, 186] on span "Relatório de mesas" at bounding box center [40, 186] width 49 height 8
select select "TOTAL_OF_ORDERS"
select select "7"
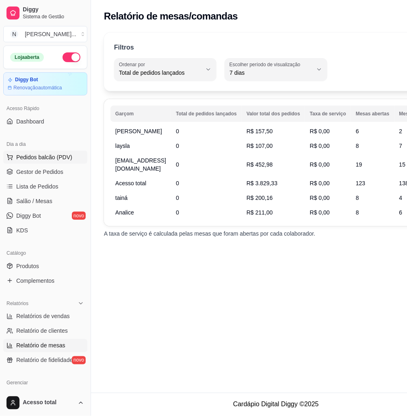
click at [58, 156] on span "Pedidos balcão (PDV)" at bounding box center [44, 157] width 56 height 8
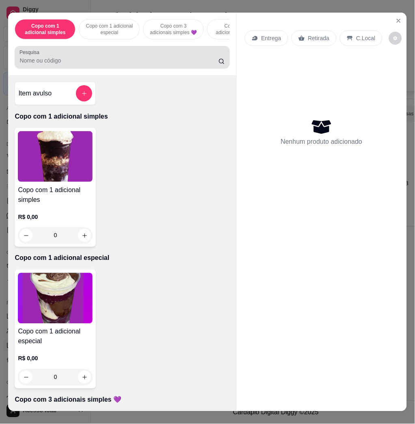
click at [135, 62] on input "Pesquisa" at bounding box center [118, 60] width 199 height 8
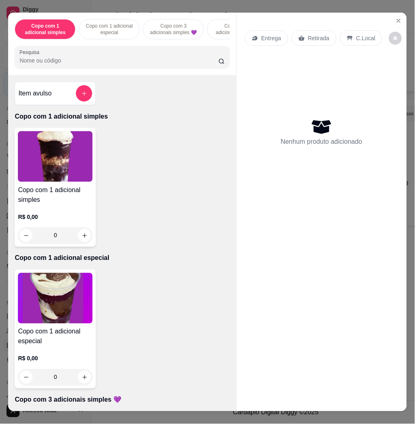
click at [186, 63] on input "Pesquisa" at bounding box center [118, 60] width 199 height 8
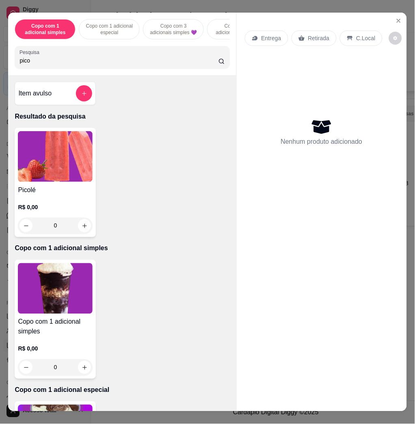
type input "pico"
click at [80, 160] on img at bounding box center [55, 156] width 75 height 51
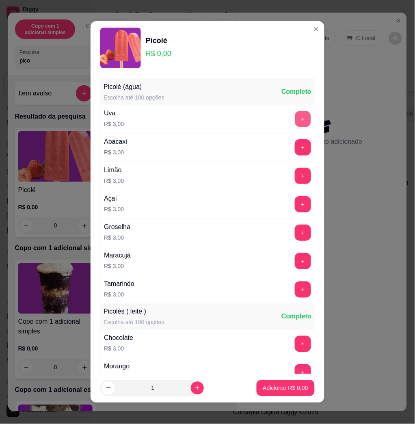
click at [295, 119] on button "+" at bounding box center [303, 119] width 16 height 16
click at [295, 202] on button "+" at bounding box center [303, 205] width 16 height 16
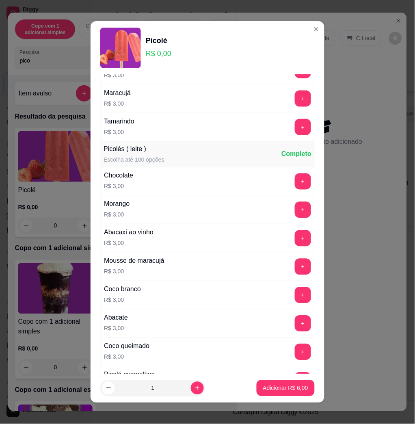
scroll to position [216, 0]
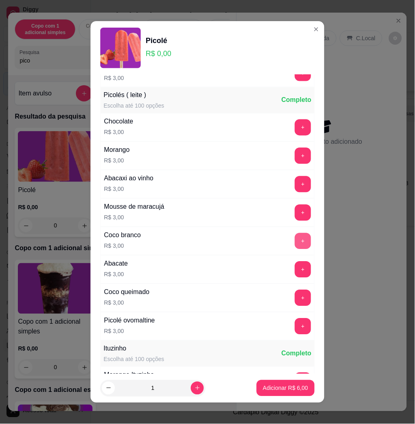
click at [295, 247] on button "+" at bounding box center [303, 241] width 16 height 16
click at [295, 304] on button "+" at bounding box center [303, 298] width 16 height 16
click at [295, 158] on button "+" at bounding box center [303, 156] width 16 height 16
click at [295, 126] on button "+" at bounding box center [303, 127] width 16 height 16
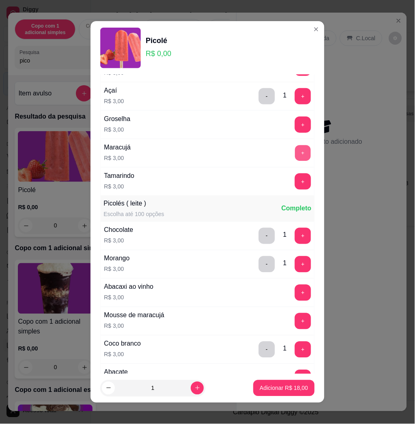
click at [295, 153] on button "+" at bounding box center [303, 153] width 16 height 16
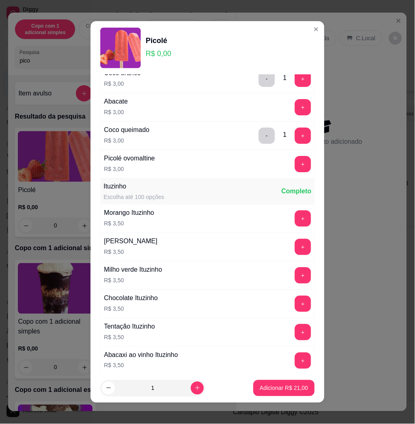
scroll to position [595, 0]
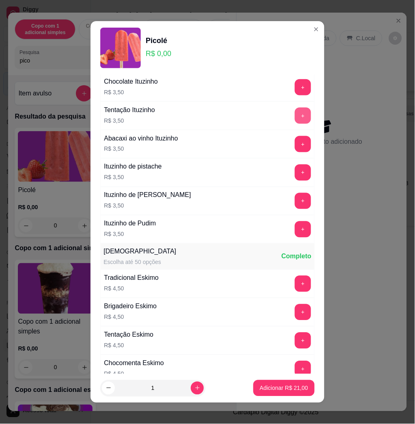
click at [295, 119] on button "+" at bounding box center [303, 116] width 16 height 16
click at [291, 384] on button "Adicionar R$ 24,50" at bounding box center [283, 388] width 61 height 16
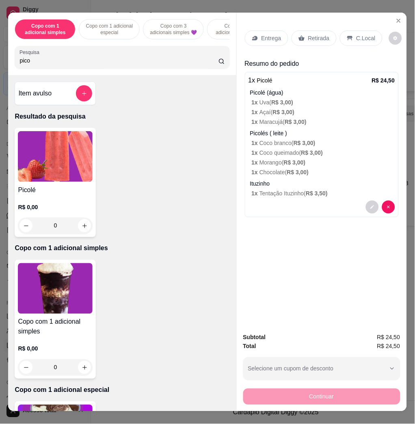
click at [262, 36] on p "Entrega" at bounding box center [272, 38] width 20 height 8
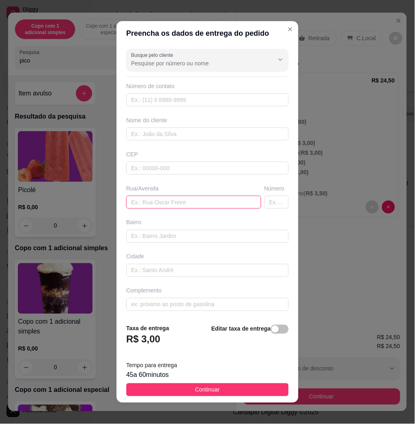
click at [155, 204] on input "text" at bounding box center [193, 202] width 135 height 13
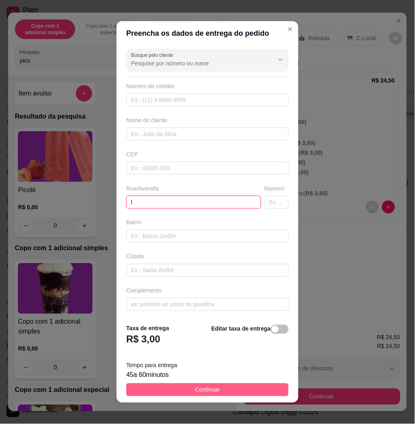
type input "l"
click at [213, 387] on button "Continuar" at bounding box center [207, 389] width 162 height 13
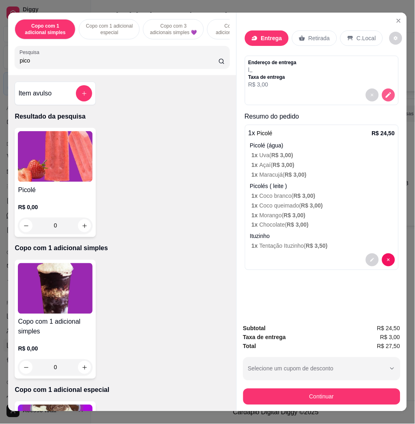
click at [386, 93] on icon "decrease-product-quantity" at bounding box center [389, 96] width 6 height 6
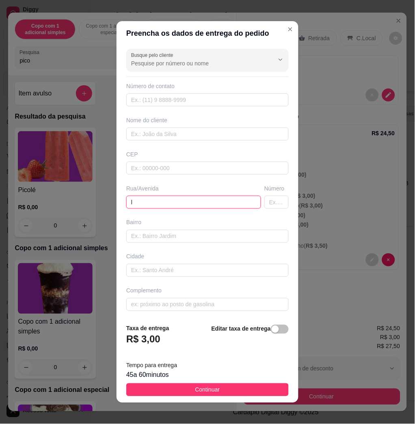
drag, startPoint x: 173, startPoint y: 202, endPoint x: 65, endPoint y: 205, distance: 107.7
click at [65, 205] on div "Preencha os dados de entrega do pedido Busque pelo cliente Número de contato No…" at bounding box center [207, 212] width 415 height 424
click at [175, 206] on input "l" at bounding box center [193, 202] width 135 height 13
click at [175, 205] on input "l" at bounding box center [193, 202] width 135 height 13
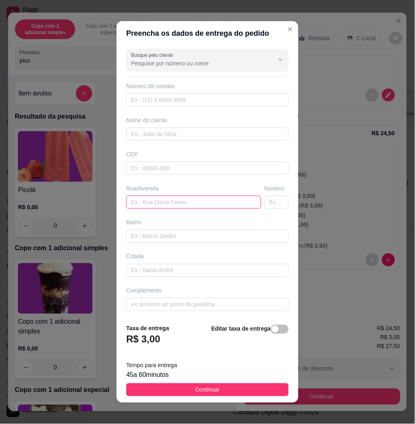
paste input "rua [STREET_ADDRESS][PERSON_NAME] casa da [GEOGRAPHIC_DATA][PERSON_NAME]"
type input "rua [STREET_ADDRESS][PERSON_NAME] casa da [GEOGRAPHIC_DATA][PERSON_NAME]"
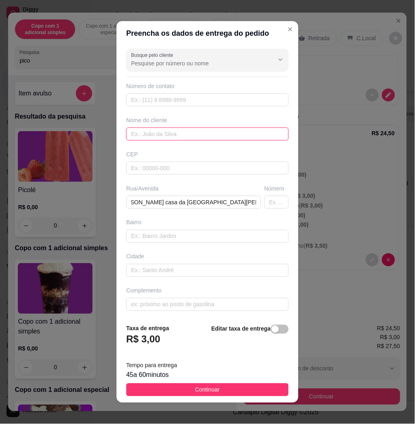
drag, startPoint x: 187, startPoint y: 133, endPoint x: 169, endPoint y: 67, distance: 68.9
click at [188, 132] on input "text" at bounding box center [207, 134] width 162 height 13
type input "foizer"
click at [269, 390] on button "Continuar" at bounding box center [207, 389] width 162 height 13
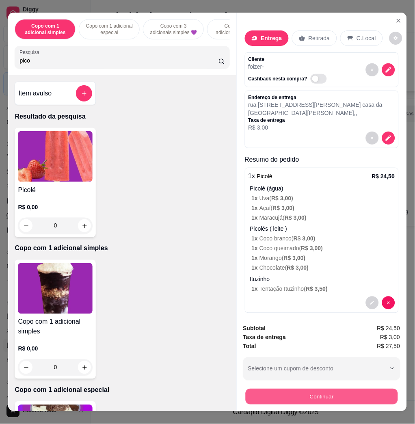
click at [319, 395] on button "Continuar" at bounding box center [321, 397] width 152 height 16
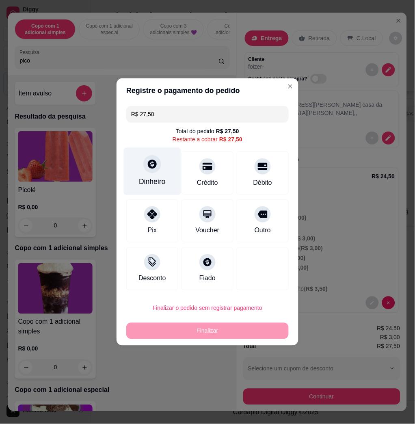
click at [143, 170] on div "Dinheiro" at bounding box center [152, 172] width 57 height 48
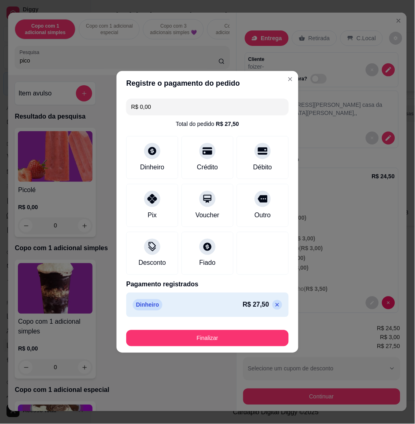
click at [226, 349] on footer "Finalizar" at bounding box center [208, 336] width 182 height 32
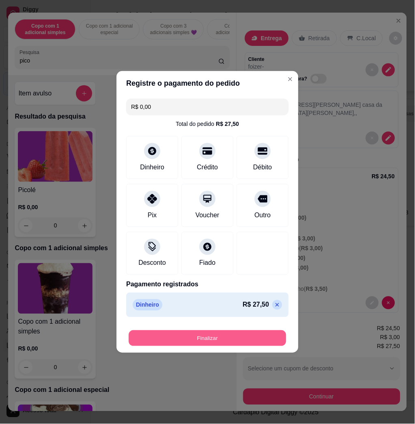
click at [227, 342] on button "Finalizar" at bounding box center [208, 339] width 158 height 16
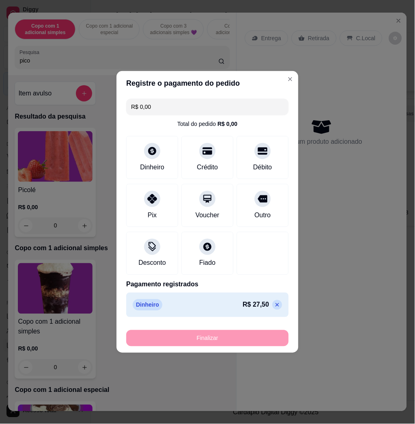
type input "-R$ 27,50"
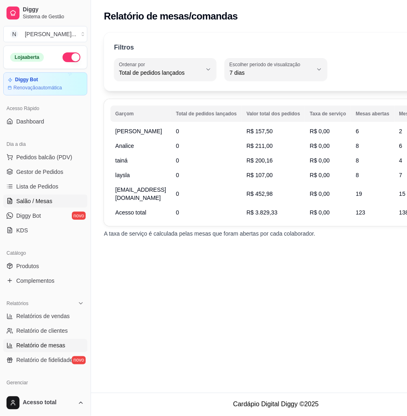
click at [69, 201] on link "Salão / Mesas" at bounding box center [45, 201] width 84 height 13
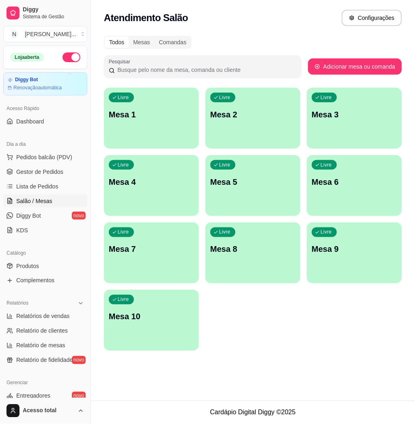
click at [136, 131] on div "Livre Mesa 1" at bounding box center [151, 113] width 95 height 51
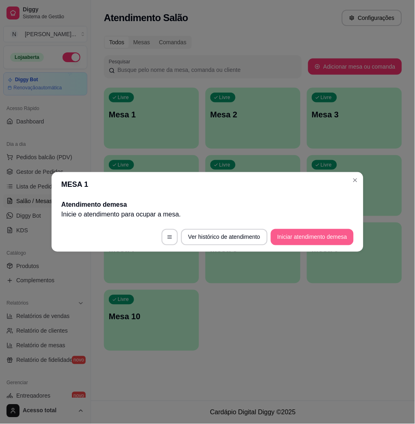
click at [314, 235] on button "Iniciar atendimento de mesa" at bounding box center [312, 237] width 83 height 16
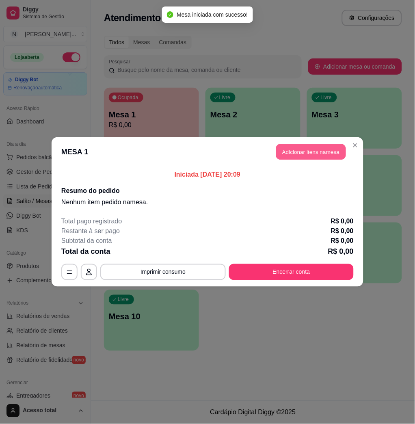
click at [301, 149] on button "Adicionar itens na mesa" at bounding box center [311, 152] width 70 height 16
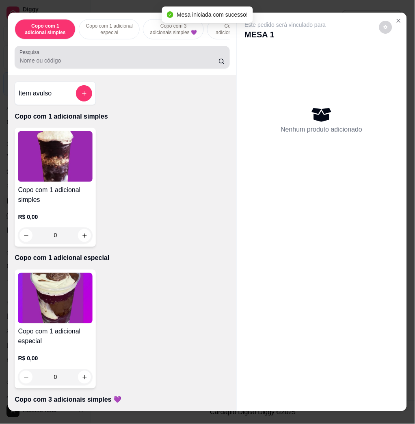
click at [185, 65] on input "Pesquisa" at bounding box center [118, 60] width 199 height 8
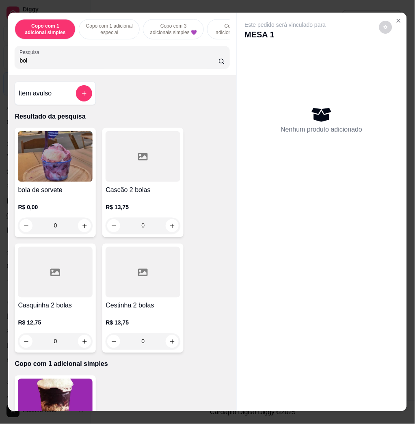
type input "bol"
click at [73, 169] on img at bounding box center [55, 156] width 75 height 51
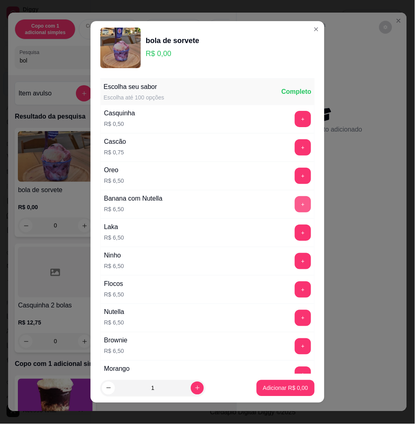
click at [295, 203] on button "+" at bounding box center [303, 204] width 16 height 16
click at [295, 203] on button "+" at bounding box center [303, 205] width 16 height 16
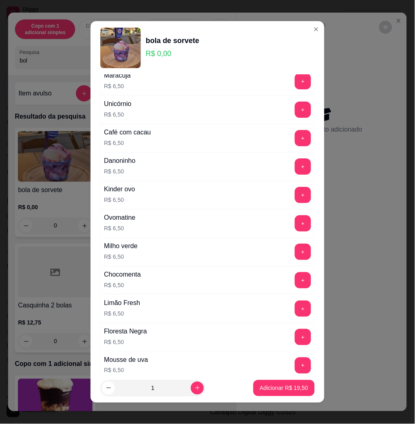
scroll to position [675, 0]
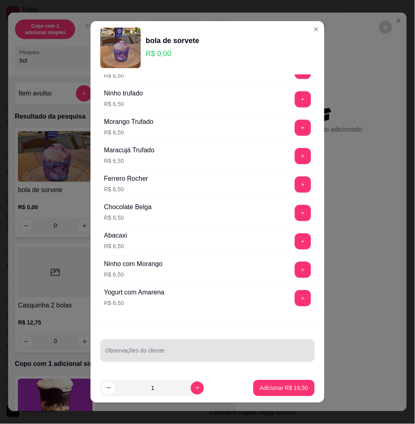
click at [213, 356] on input "Observações do cliente" at bounding box center [207, 354] width 205 height 8
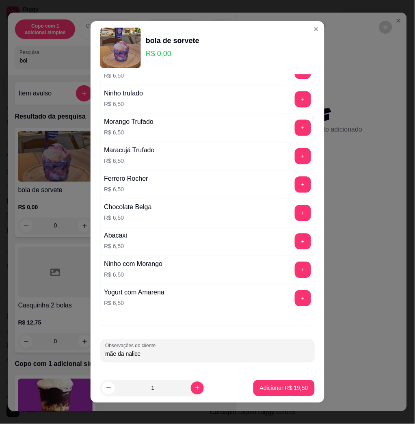
type input "mãe da nalice"
click at [280, 385] on p "Adicionar R$ 19,50" at bounding box center [284, 388] width 47 height 8
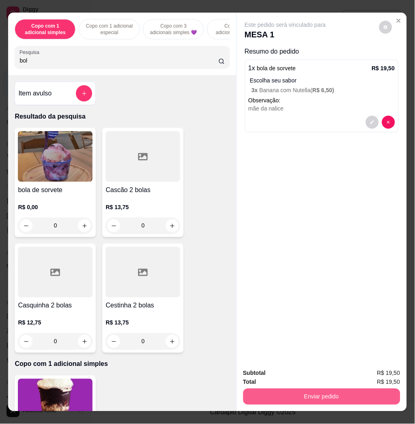
click at [307, 390] on button "Enviar pedido" at bounding box center [321, 397] width 157 height 16
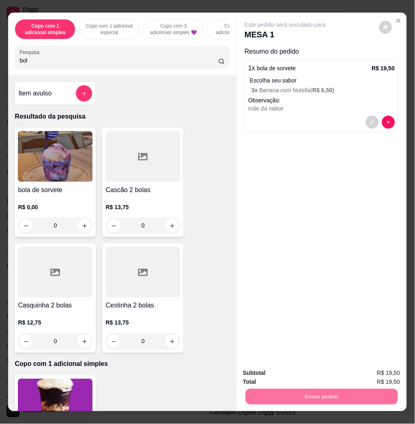
click at [295, 375] on button "Não registrar e enviar pedido" at bounding box center [294, 372] width 82 height 15
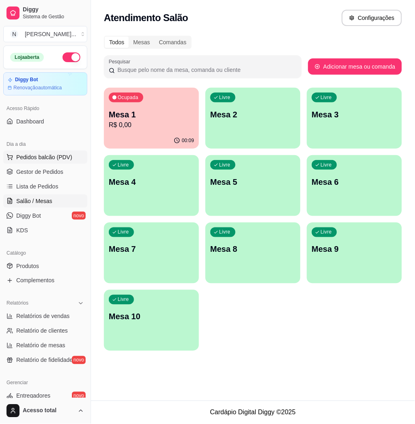
click at [63, 159] on span "Pedidos balcão (PDV)" at bounding box center [44, 157] width 56 height 8
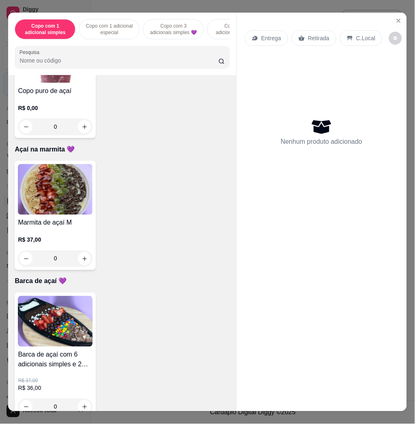
scroll to position [1191, 0]
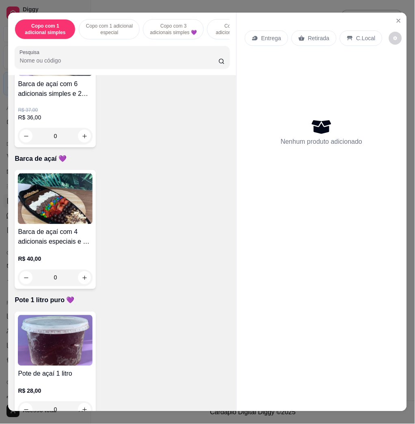
click at [38, 208] on img at bounding box center [55, 198] width 75 height 51
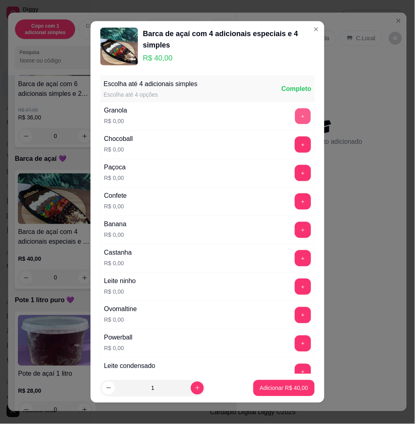
click at [295, 124] on button "+" at bounding box center [303, 116] width 16 height 16
click at [295, 229] on button "+" at bounding box center [303, 230] width 16 height 16
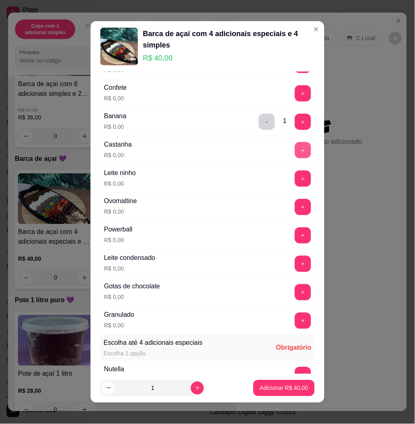
click at [295, 150] on button "+" at bounding box center [303, 150] width 16 height 16
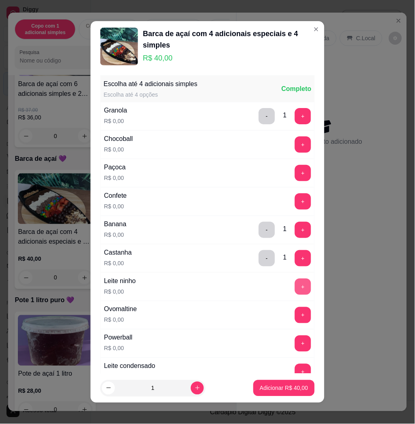
scroll to position [325, 0]
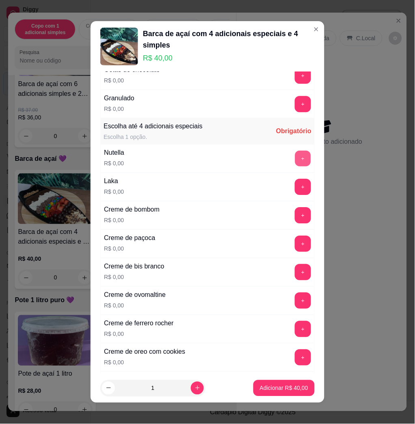
click at [295, 159] on button "+" at bounding box center [303, 159] width 16 height 16
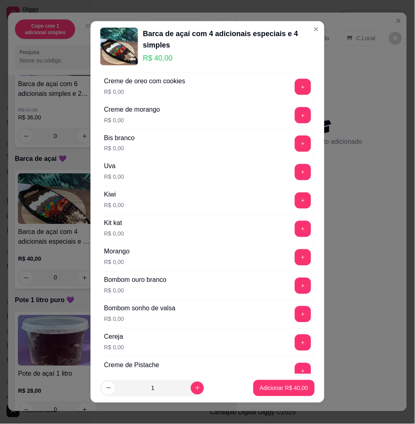
scroll to position [670, 0]
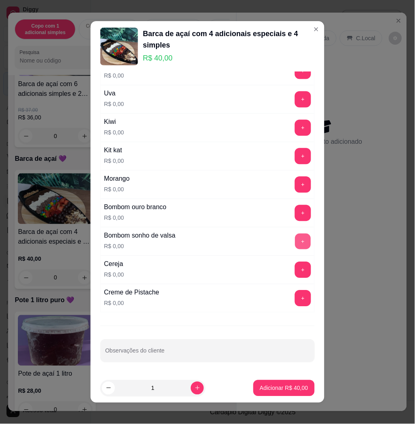
click at [295, 246] on button "+" at bounding box center [303, 242] width 16 height 16
click at [295, 190] on button "+" at bounding box center [303, 185] width 16 height 16
click at [280, 387] on p "Adicionar R$ 40,00" at bounding box center [284, 388] width 47 height 8
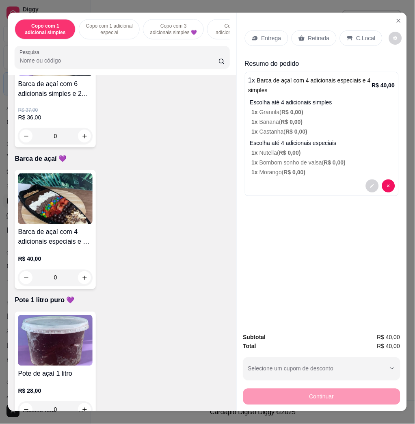
click at [260, 39] on div "Entrega" at bounding box center [266, 37] width 43 height 15
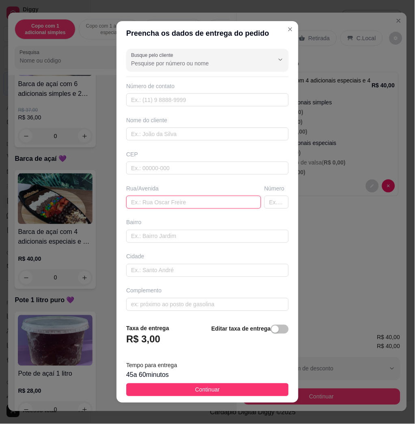
click at [173, 199] on input "text" at bounding box center [193, 202] width 135 height 13
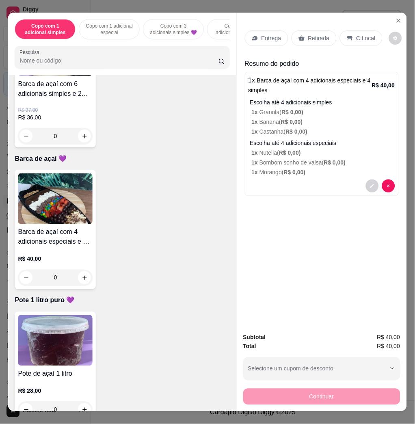
click at [43, 214] on img at bounding box center [55, 198] width 75 height 51
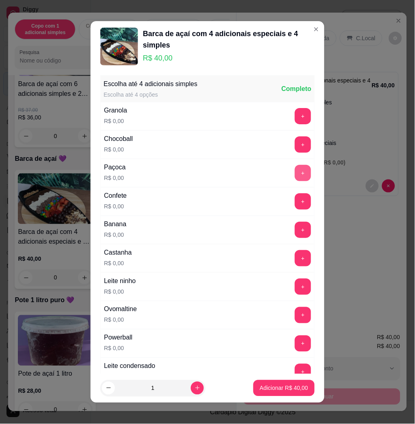
click at [295, 173] on button "+" at bounding box center [303, 173] width 16 height 16
click at [295, 230] on button "+" at bounding box center [303, 230] width 16 height 16
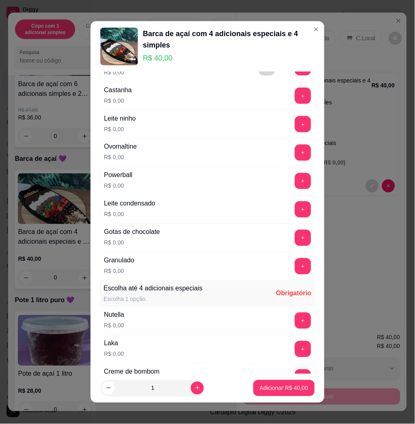
click at [283, 249] on div "Gotas de chocolate R$ 0,00 +" at bounding box center [207, 238] width 214 height 28
click at [295, 244] on button "+" at bounding box center [303, 238] width 16 height 16
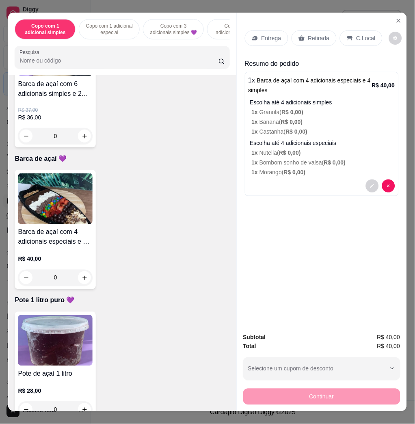
click at [52, 109] on div "R$ 37,00 R$ 36,00 0" at bounding box center [55, 121] width 75 height 45
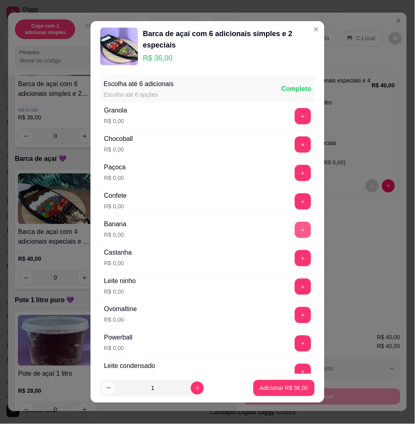
click at [295, 232] on button "+" at bounding box center [303, 230] width 16 height 16
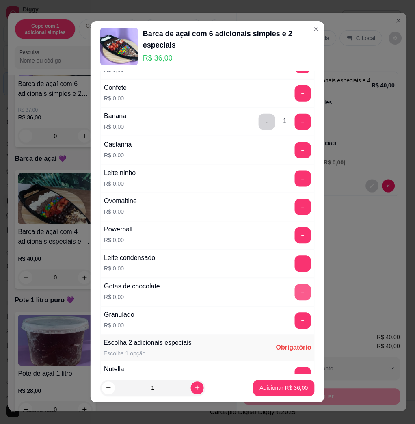
click at [295, 298] on button "+" at bounding box center [303, 292] width 16 height 16
click at [259, 294] on button "-" at bounding box center [267, 293] width 16 height 16
click at [295, 204] on button "+" at bounding box center [303, 207] width 16 height 16
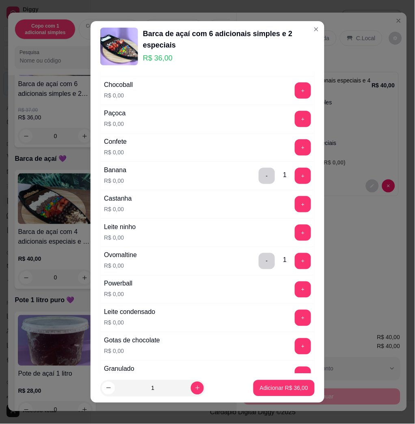
scroll to position [0, 0]
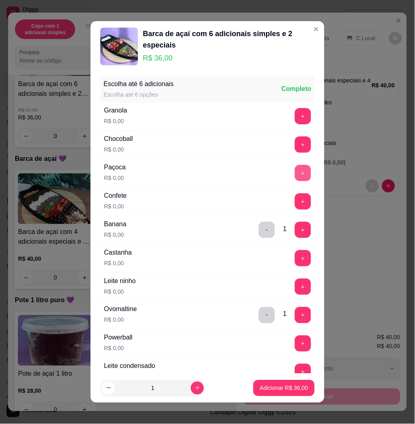
click at [295, 173] on button "+" at bounding box center [303, 173] width 16 height 16
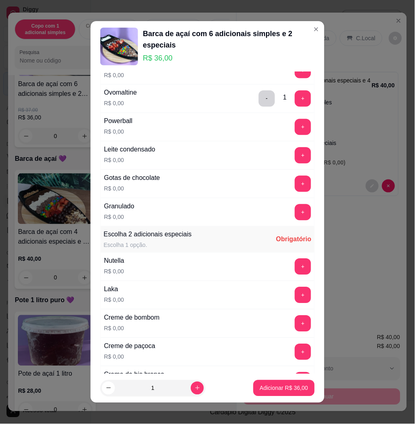
scroll to position [433, 0]
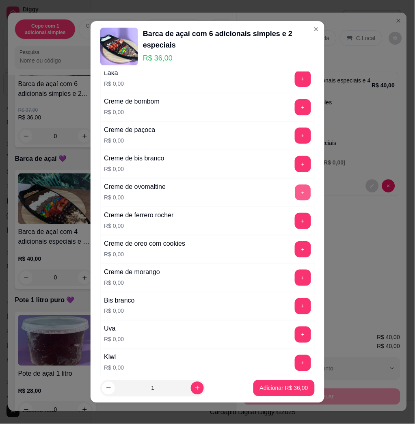
click at [295, 190] on button "+" at bounding box center [303, 193] width 16 height 16
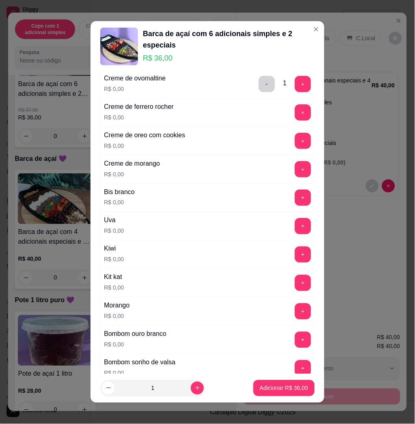
click at [295, 311] on button "+" at bounding box center [303, 311] width 16 height 16
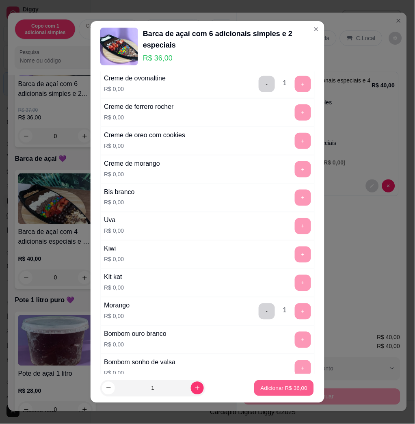
click at [292, 393] on button "Adicionar R$ 36,00" at bounding box center [284, 388] width 60 height 16
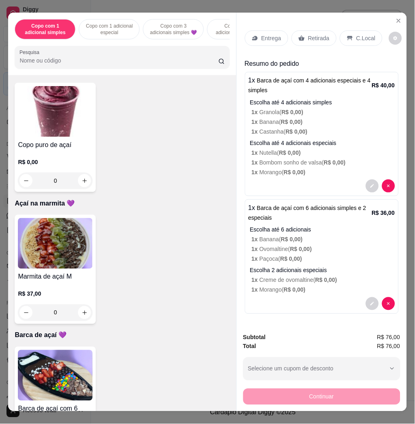
scroll to position [1083, 0]
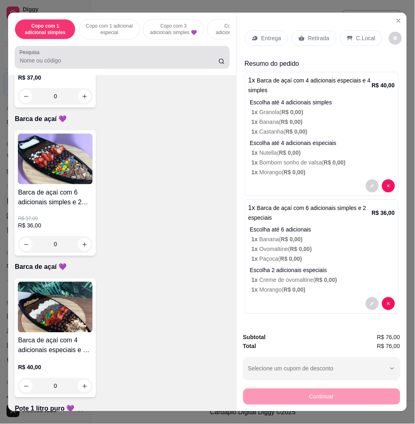
drag, startPoint x: 73, startPoint y: 71, endPoint x: 85, endPoint y: 108, distance: 39.7
click at [73, 69] on div "Pesquisa" at bounding box center [122, 57] width 215 height 23
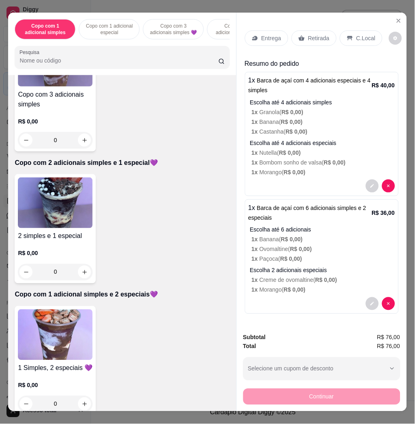
scroll to position [0, 0]
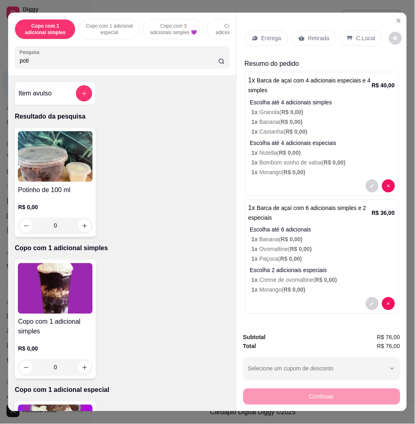
type input "poti"
click at [30, 150] on img at bounding box center [55, 156] width 75 height 51
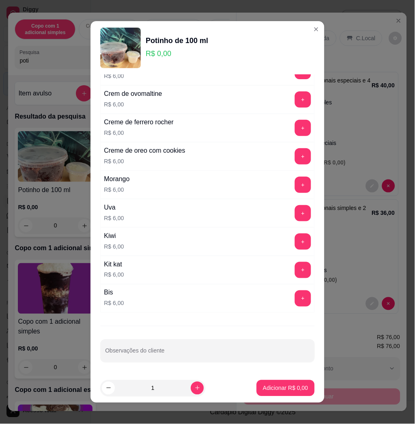
scroll to position [205, 0]
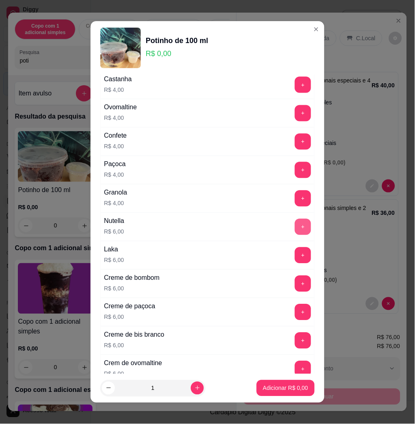
click at [295, 227] on button "+" at bounding box center [303, 227] width 16 height 16
click at [284, 389] on p "Adicionar R$ 6,00" at bounding box center [286, 388] width 44 height 8
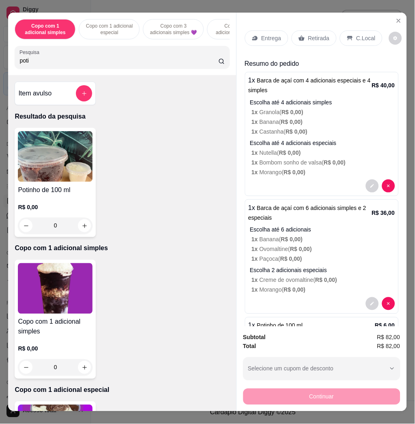
click at [262, 34] on p "Entrega" at bounding box center [272, 38] width 20 height 8
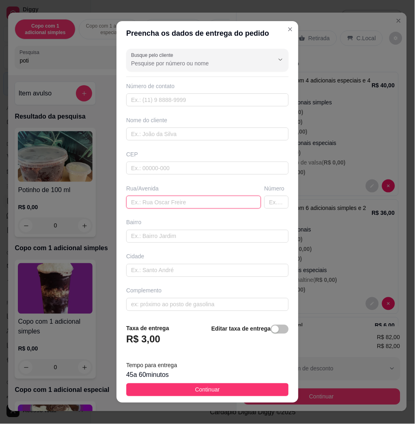
click at [187, 204] on input "text" at bounding box center [193, 202] width 135 height 13
type input "v"
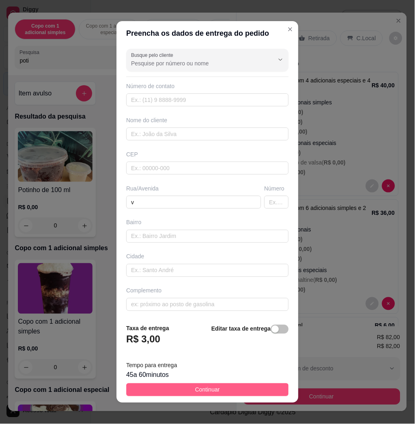
drag, startPoint x: 261, startPoint y: 377, endPoint x: 259, endPoint y: 386, distance: 9.1
click at [259, 386] on footer "Taxa de entrega R$ 3,00 Editar taxa de entrega Tempo para entrega 45 a 60 minut…" at bounding box center [208, 360] width 182 height 85
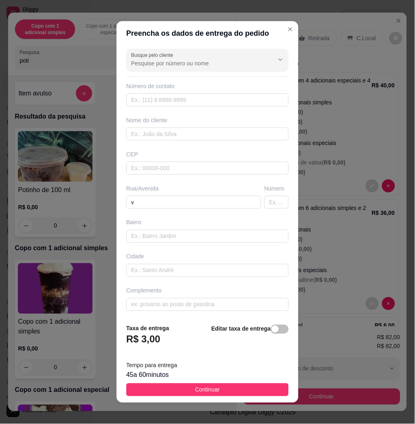
click at [259, 387] on button "Continuar" at bounding box center [207, 389] width 162 height 13
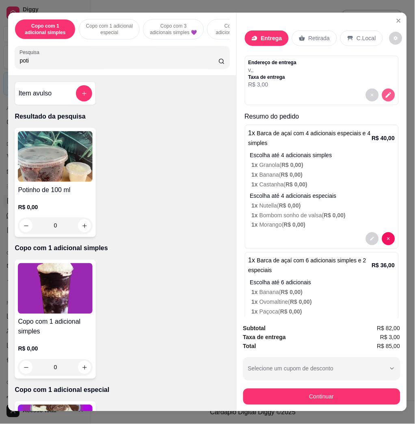
click at [385, 93] on icon "decrease-product-quantity" at bounding box center [388, 94] width 7 height 7
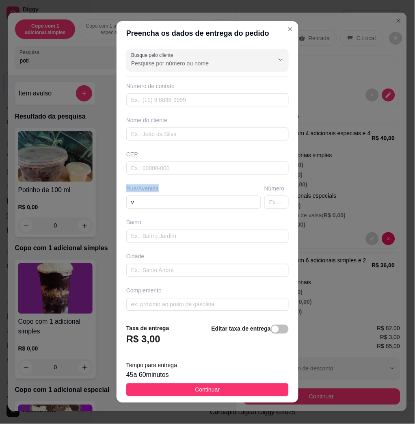
drag, startPoint x: 178, startPoint y: 210, endPoint x: 92, endPoint y: 197, distance: 87.1
click at [92, 197] on div "Preencha os dados de entrega do pedido Busque pelo cliente Número de contato No…" at bounding box center [207, 212] width 415 height 424
drag, startPoint x: 92, startPoint y: 197, endPoint x: 154, endPoint y: 201, distance: 61.9
click at [154, 201] on input "v" at bounding box center [193, 202] width 135 height 13
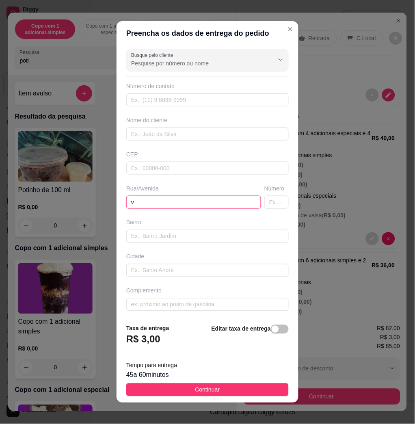
click at [154, 201] on input "v" at bounding box center [193, 202] width 135 height 13
click at [166, 203] on input "ecovile rua 2, 161" at bounding box center [193, 202] width 135 height 13
click at [163, 201] on input "ecovile rua 2, 161" at bounding box center [193, 202] width 135 height 13
click at [143, 201] on input "ecovile rua 2, n161" at bounding box center [193, 202] width 135 height 13
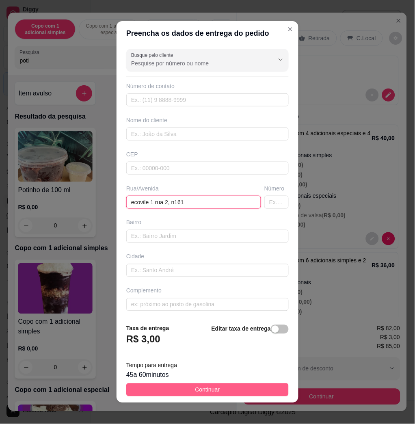
type input "ecovile 1 rua 2, n161"
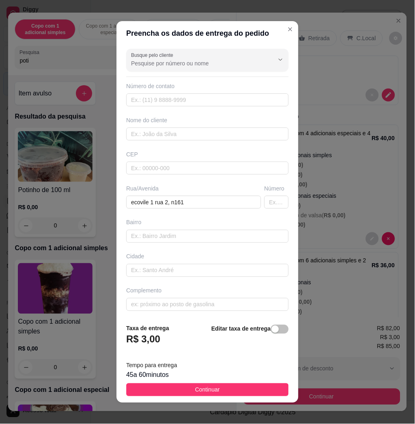
drag, startPoint x: 235, startPoint y: 390, endPoint x: 313, endPoint y: 389, distance: 77.6
click at [238, 390] on button "Continuar" at bounding box center [207, 389] width 162 height 13
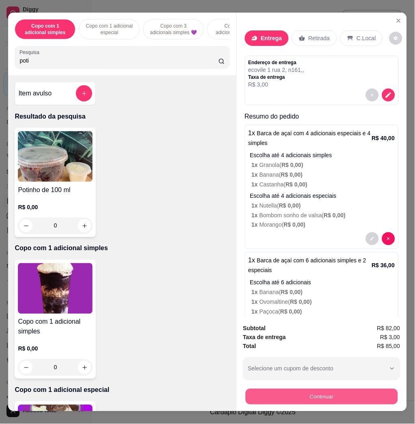
click at [320, 389] on button "Continuar" at bounding box center [321, 397] width 152 height 16
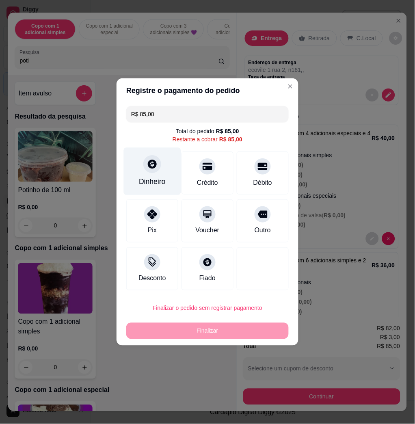
click at [154, 184] on div "Dinheiro" at bounding box center [152, 182] width 27 height 11
click at [178, 213] on div "Quantia recebida 0,00 Quantia à ser cobrada R$ 85,00" at bounding box center [208, 205] width 182 height 46
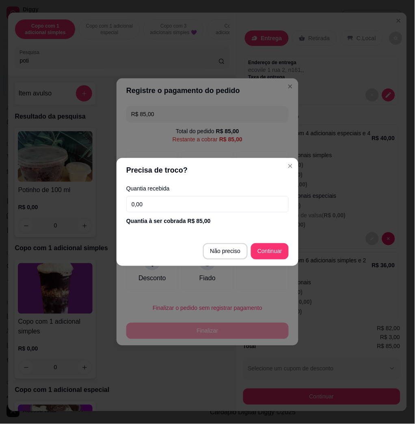
click at [179, 205] on input "0,00" at bounding box center [207, 204] width 162 height 16
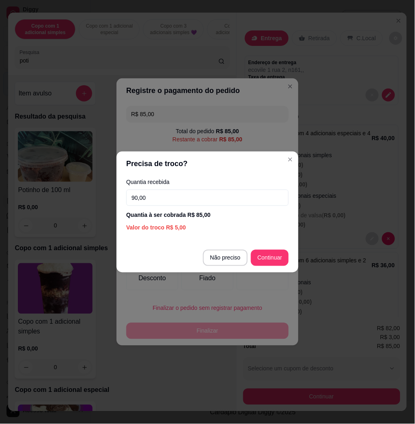
type input "90,00"
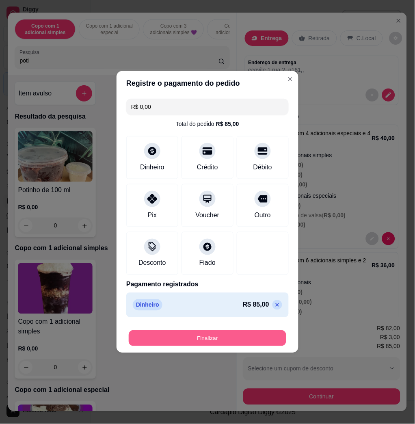
click at [248, 337] on button "Finalizar" at bounding box center [208, 339] width 158 height 16
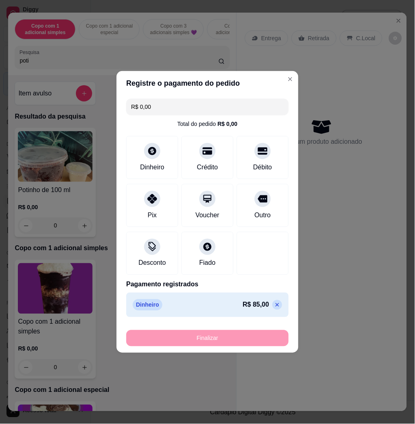
type input "-R$ 85,00"
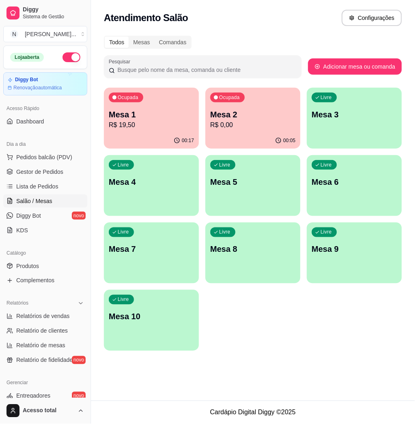
click at [214, 121] on p "R$ 0,00" at bounding box center [252, 125] width 85 height 10
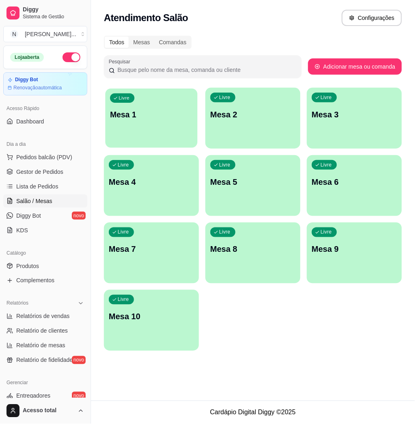
click at [184, 115] on p "Mesa 1" at bounding box center [151, 114] width 83 height 11
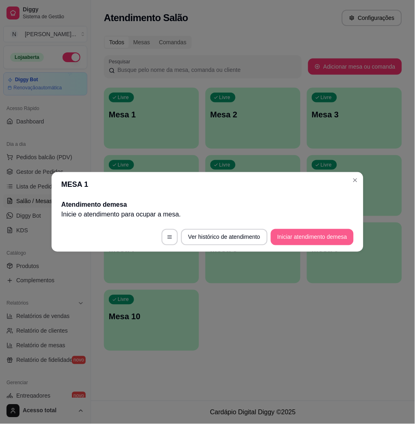
click at [310, 245] on footer "Ver histórico de atendimento Iniciar atendimento de mesa" at bounding box center [208, 237] width 312 height 29
click at [307, 236] on button "Iniciar atendimento de mesa" at bounding box center [312, 237] width 80 height 16
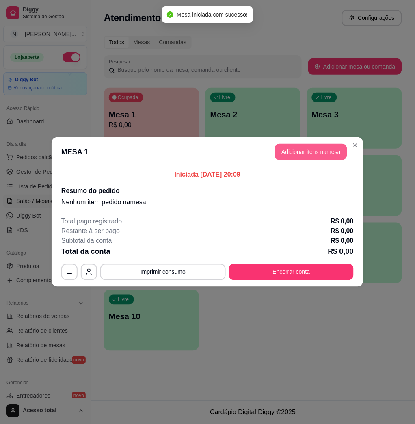
click at [310, 152] on button "Adicionar itens na mesa" at bounding box center [311, 152] width 72 height 16
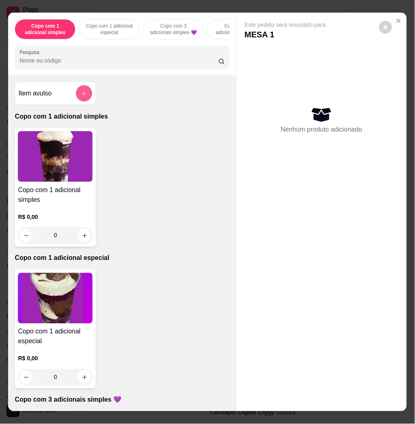
click at [80, 93] on button "add-separate-item" at bounding box center [84, 93] width 16 height 16
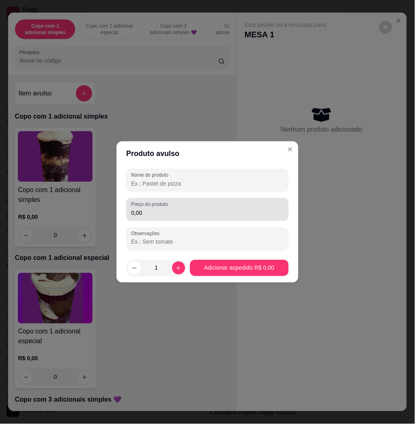
click at [153, 218] on div "Preço do produto 0,00" at bounding box center [207, 209] width 162 height 23
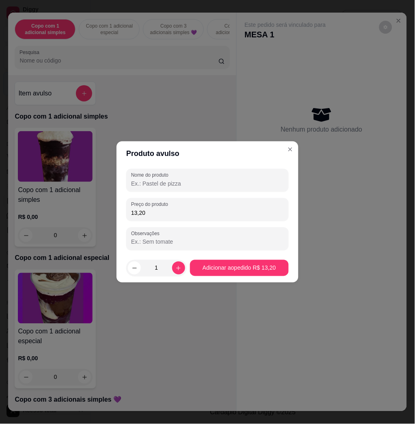
type input "13,20"
click at [169, 186] on input "Nome do produto" at bounding box center [207, 184] width 153 height 8
type input "edvaldo"
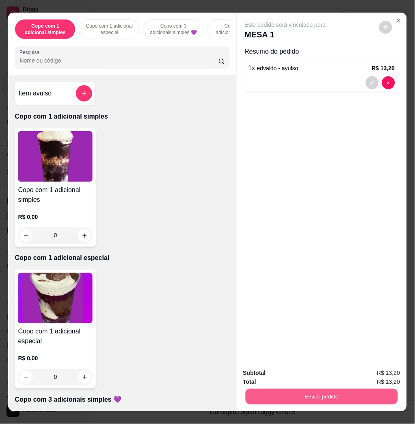
click at [336, 396] on button "Enviar pedido" at bounding box center [321, 397] width 152 height 16
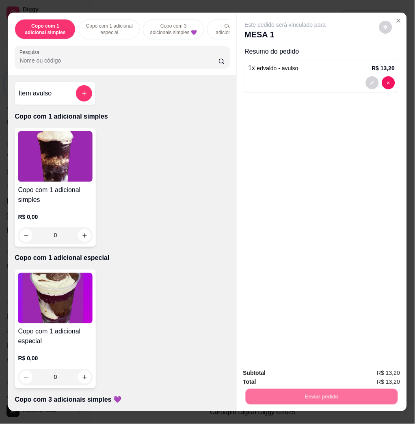
click at [325, 376] on button "Não registrar e enviar pedido" at bounding box center [294, 372] width 82 height 15
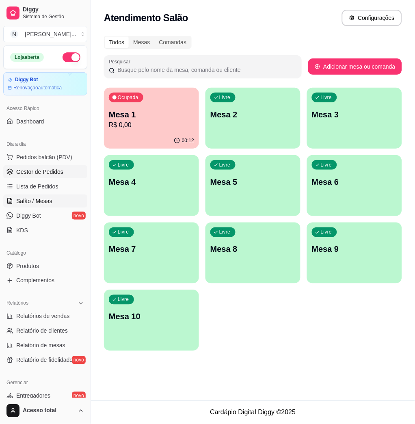
click at [46, 169] on span "Gestor de Pedidos" at bounding box center [39, 172] width 47 height 8
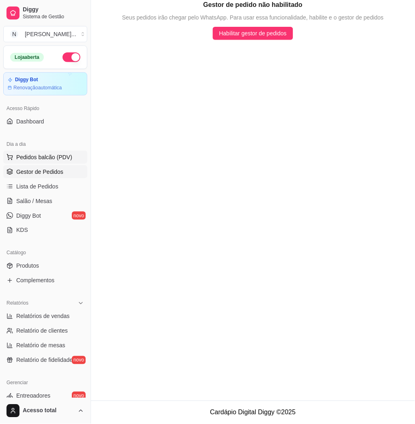
click at [47, 159] on span "Pedidos balcão (PDV)" at bounding box center [44, 157] width 56 height 8
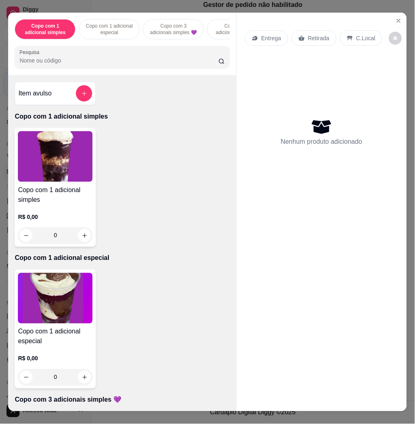
click at [106, 74] on div "Copo com 1 adicional simples Copo com 1 adicional especial Copo com 3 adicionai…" at bounding box center [122, 44] width 228 height 63
click at [109, 65] on input "Pesquisa" at bounding box center [118, 60] width 199 height 8
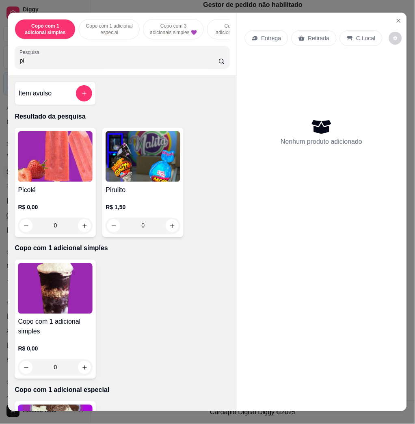
type input "pi"
click at [61, 192] on h4 "Picolé" at bounding box center [55, 190] width 75 height 10
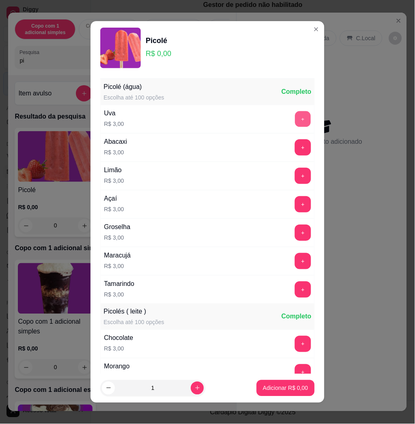
click at [295, 121] on button "+" at bounding box center [303, 119] width 16 height 16
click at [267, 388] on p "Adicionar R$ 6,00" at bounding box center [286, 388] width 44 height 8
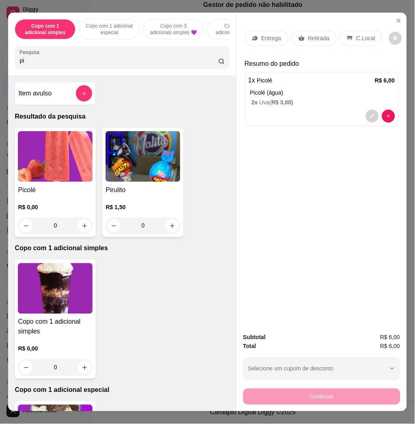
click at [360, 34] on p "C.Local" at bounding box center [366, 38] width 19 height 8
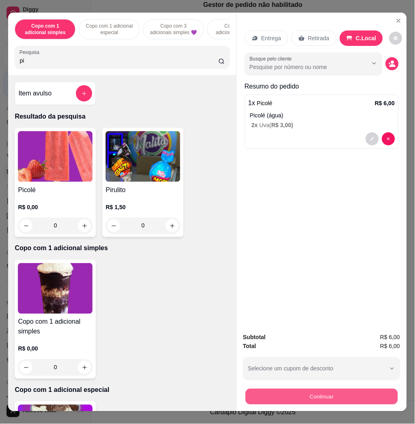
click at [357, 389] on button "Continuar" at bounding box center [321, 397] width 152 height 16
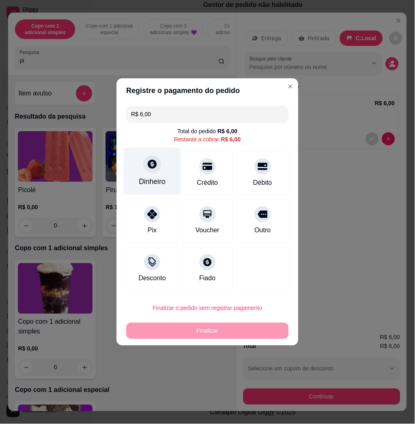
drag, startPoint x: 174, startPoint y: 175, endPoint x: 170, endPoint y: 174, distance: 4.1
click at [170, 174] on div "Dinheiro" at bounding box center [152, 172] width 57 height 48
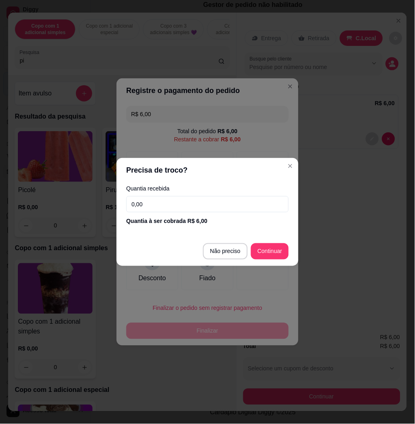
click at [188, 206] on input "0,00" at bounding box center [207, 204] width 162 height 16
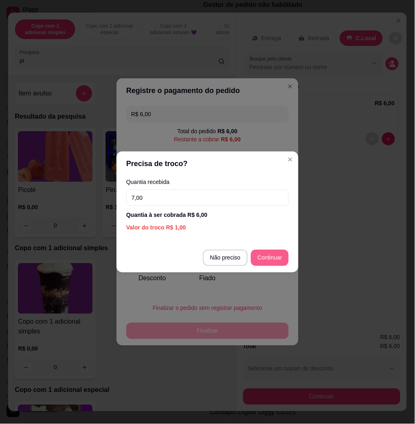
type input "7,00"
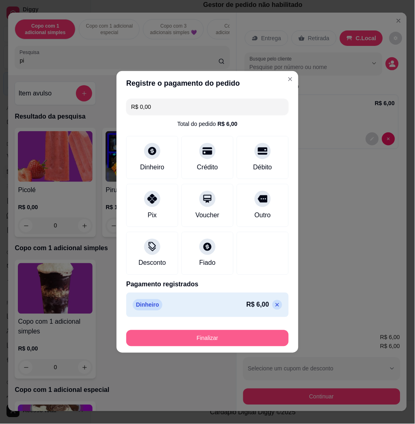
click at [262, 341] on button "Finalizar" at bounding box center [207, 338] width 162 height 16
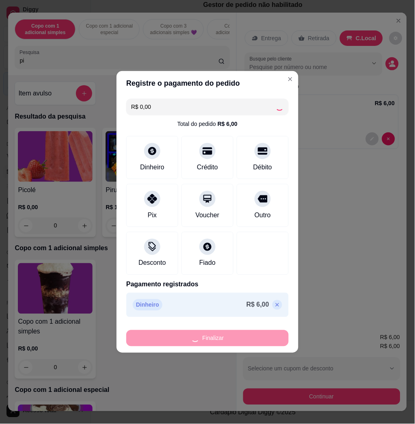
type input "-R$ 6,00"
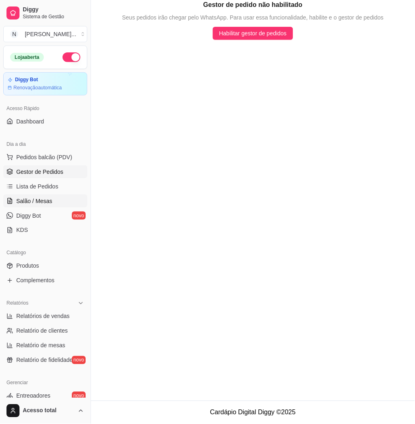
click at [41, 195] on link "Salão / Mesas" at bounding box center [45, 201] width 84 height 13
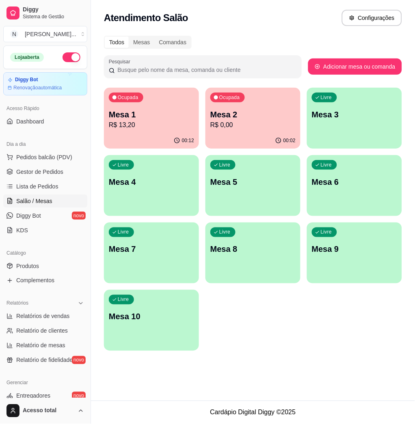
click at [207, 130] on div "Ocupada Mesa 2 R$ 0,00" at bounding box center [252, 110] width 95 height 45
click at [160, 127] on p "R$ 13,20" at bounding box center [151, 125] width 85 height 10
click at [149, 119] on p "Mesa 1" at bounding box center [151, 114] width 85 height 11
click at [36, 156] on span "Pedidos balcão (PDV)" at bounding box center [44, 157] width 56 height 8
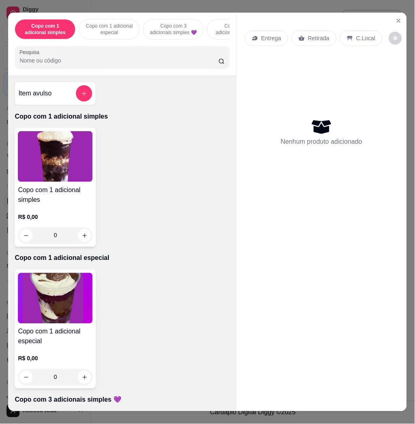
click at [73, 69] on div "Pesquisa" at bounding box center [122, 57] width 215 height 23
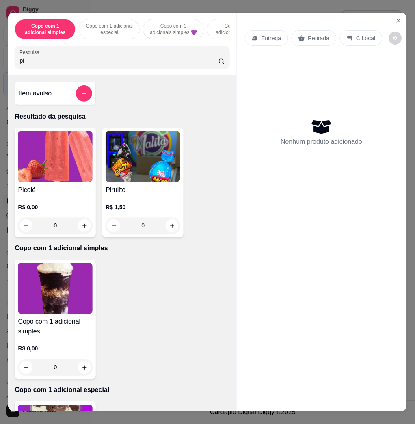
type input "pi"
click at [53, 144] on img at bounding box center [55, 156] width 75 height 51
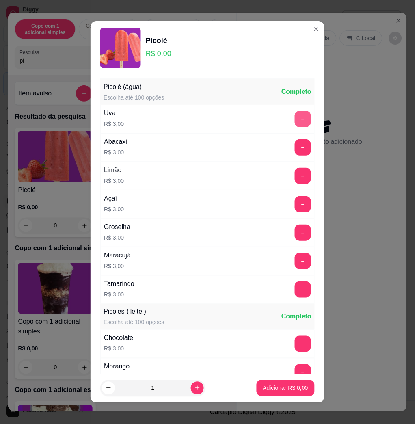
click at [295, 119] on button "+" at bounding box center [303, 119] width 16 height 16
click at [287, 389] on p "Adicionar R$ 6,00" at bounding box center [286, 388] width 44 height 8
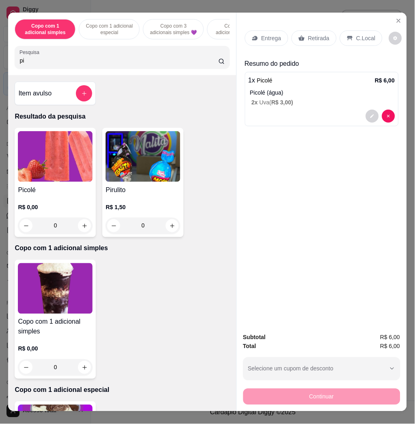
drag, startPoint x: 358, startPoint y: 31, endPoint x: 357, endPoint y: 48, distance: 17.1
click at [357, 34] on p "C.Local" at bounding box center [366, 38] width 19 height 8
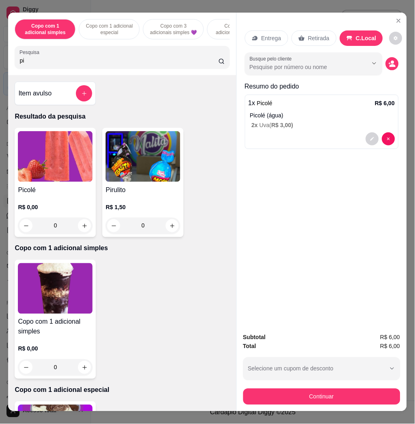
click at [334, 374] on button "Selecione um cupom de desconto" at bounding box center [321, 368] width 157 height 23
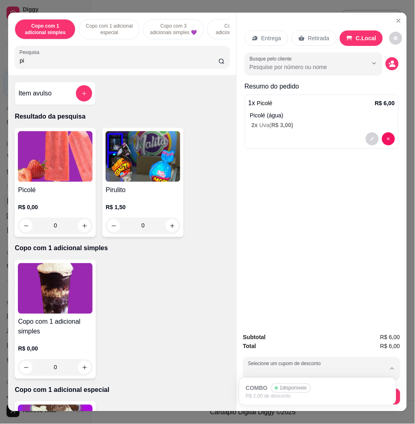
click at [303, 264] on div "Entrega Retirada C.Local Busque pelo cliente Resumo do pedido 1 x Picolé R$ 6,0…" at bounding box center [322, 170] width 170 height 314
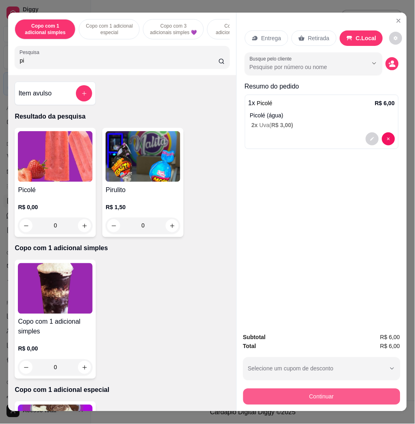
click at [341, 394] on button "Continuar" at bounding box center [321, 397] width 157 height 16
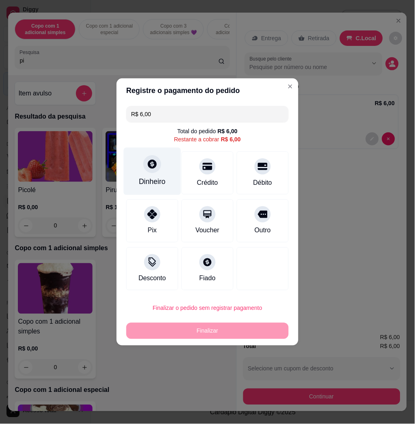
click at [139, 182] on div "Dinheiro" at bounding box center [152, 182] width 27 height 11
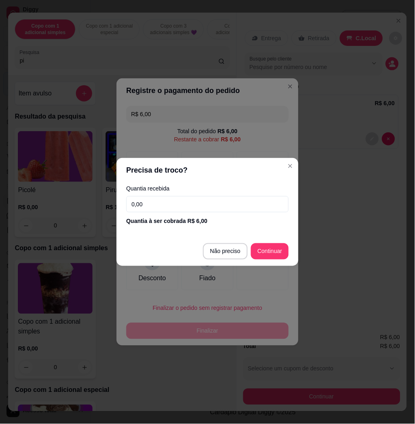
click at [180, 208] on input "0,00" at bounding box center [207, 204] width 162 height 16
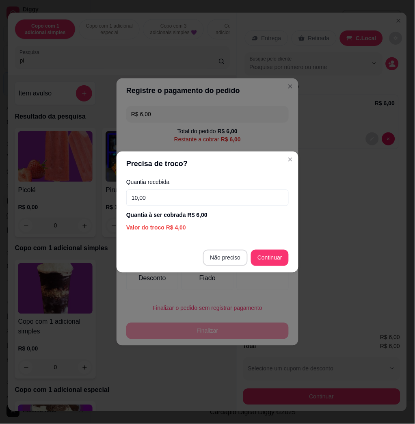
type input "10,00"
click at [280, 250] on button "Continuar" at bounding box center [270, 258] width 37 height 16
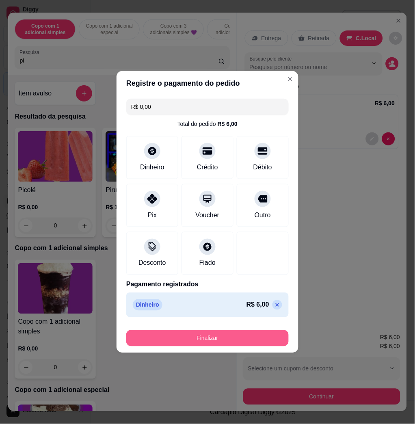
click at [248, 342] on button "Finalizar" at bounding box center [207, 338] width 162 height 16
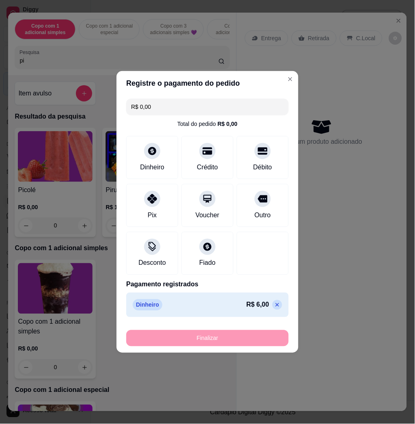
type input "-R$ 6,00"
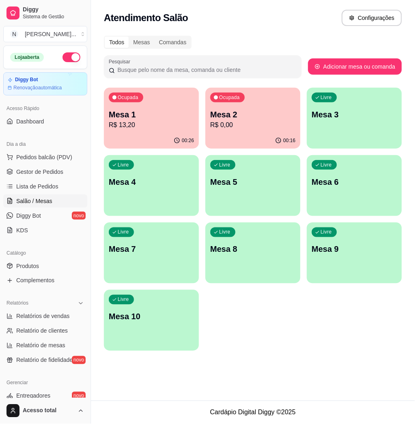
click at [137, 121] on p "R$ 13,20" at bounding box center [151, 125] width 85 height 10
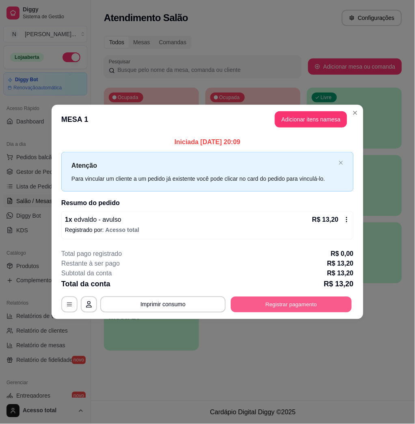
click at [274, 307] on button "Registrar pagamento" at bounding box center [291, 304] width 121 height 16
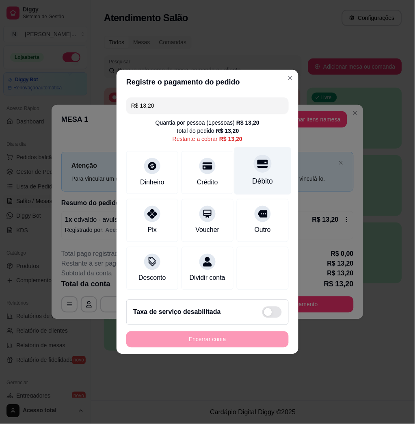
click at [257, 162] on icon at bounding box center [262, 164] width 11 height 8
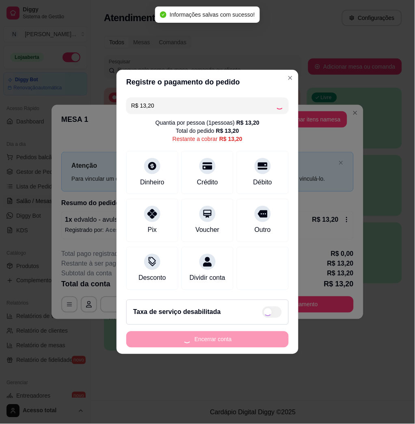
type input "R$ 0,00"
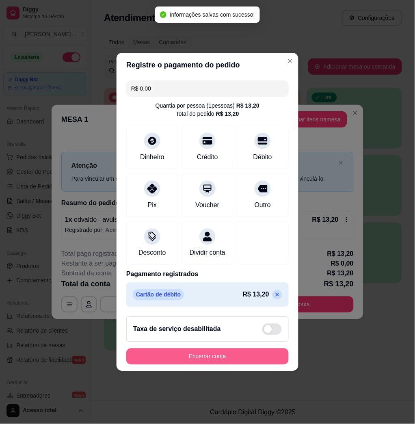
click at [203, 365] on button "Encerrar conta" at bounding box center [207, 356] width 162 height 16
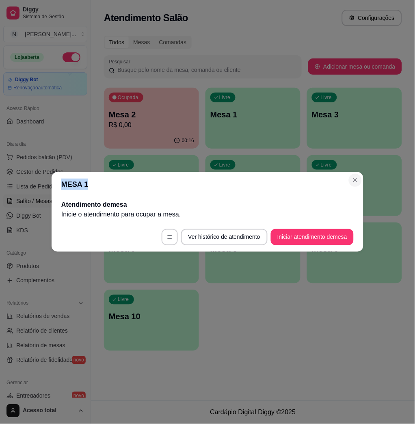
click at [354, 181] on section "MESA 1 Atendimento de mesa Inicie o atendimento para ocupar a mesa . Ver histór…" at bounding box center [208, 212] width 312 height 80
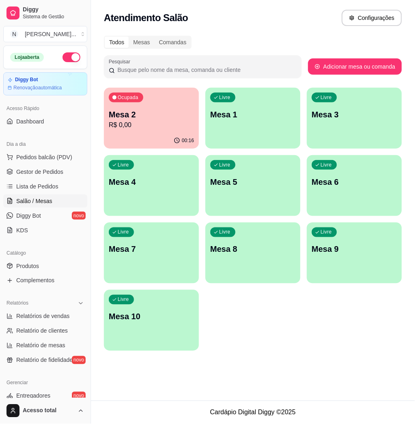
click at [95, 123] on div "Diggy Sistema de Gestão N Nalita Açaite ... Loja aberta Diggy Bot Renovação aut…" at bounding box center [207, 212] width 415 height 424
click at [121, 127] on p "R$ 0,00" at bounding box center [151, 124] width 83 height 9
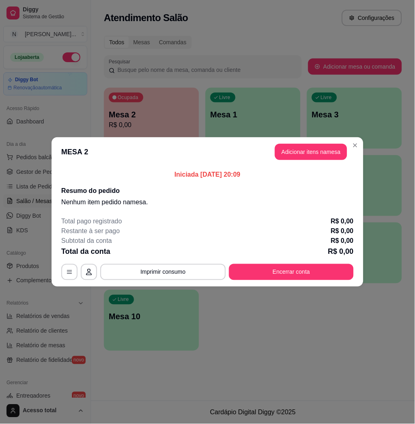
click at [312, 144] on button "Adicionar itens na mesa" at bounding box center [311, 152] width 72 height 16
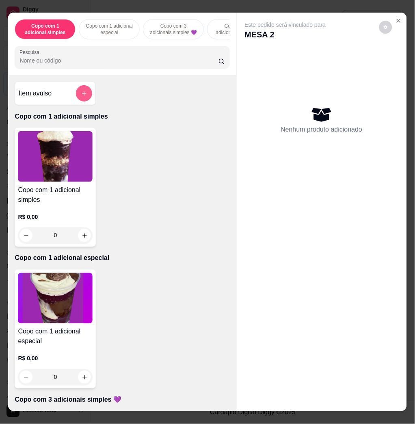
click at [76, 99] on button "add-separate-item" at bounding box center [84, 93] width 16 height 16
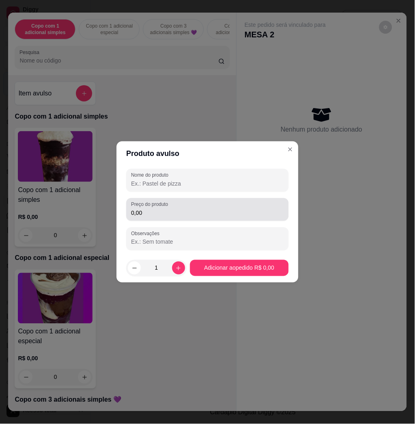
click at [164, 219] on div "Preço do produto 0,00" at bounding box center [207, 209] width 162 height 23
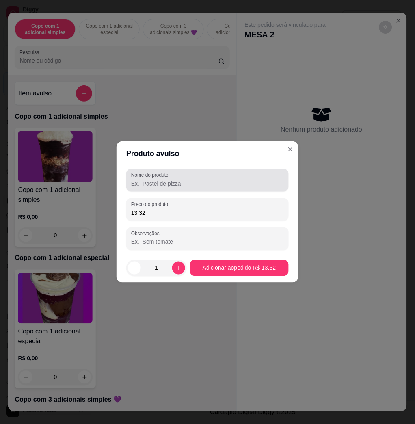
type input "13,32"
drag, startPoint x: 262, startPoint y: 177, endPoint x: 248, endPoint y: 177, distance: 13.8
click at [259, 177] on div at bounding box center [207, 180] width 153 height 16
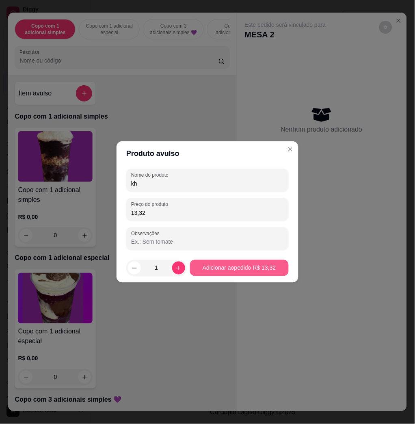
type input "kh"
click at [249, 276] on footer "1 Adicionar ao pedido R$ 13,32" at bounding box center [208, 267] width 182 height 29
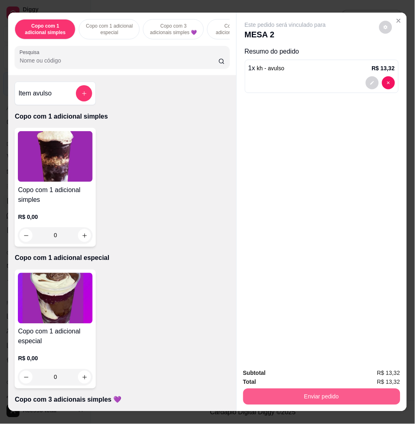
click at [306, 392] on button "Enviar pedido" at bounding box center [321, 397] width 157 height 16
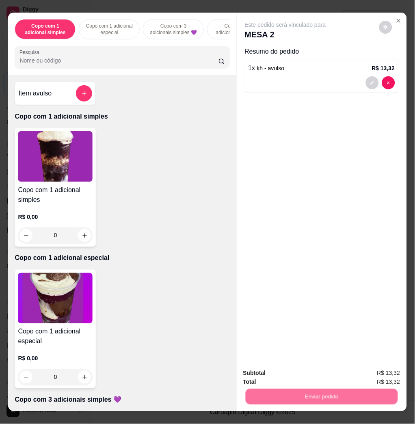
click at [299, 380] on button "Não registrar e enviar pedido" at bounding box center [294, 372] width 82 height 15
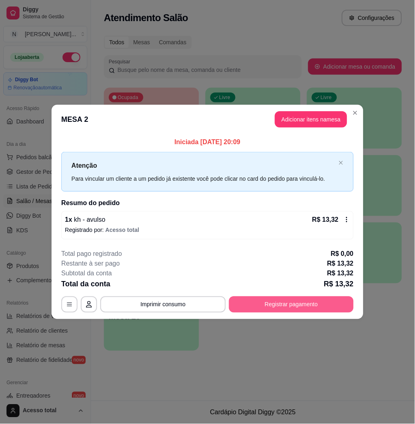
click at [295, 305] on button "Registrar pagamento" at bounding box center [291, 304] width 125 height 16
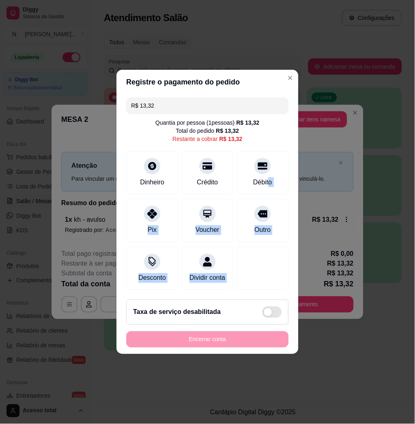
drag, startPoint x: 262, startPoint y: 175, endPoint x: 319, endPoint y: 269, distance: 110.0
click at [319, 269] on div "Registre o pagamento do pedido R$ 13,32 Quantia por pessoa ( 1 pessoas) R$ 13,3…" at bounding box center [207, 212] width 415 height 424
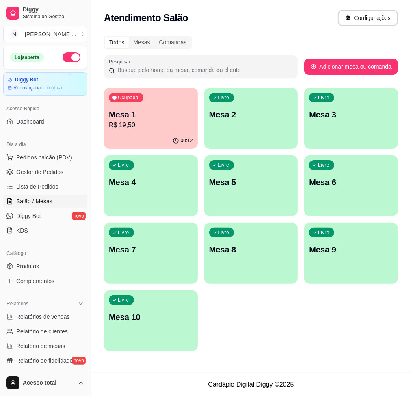
click at [275, 117] on p "Mesa 2" at bounding box center [251, 114] width 84 height 11
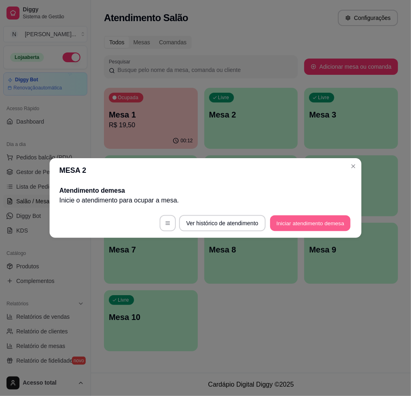
click at [328, 229] on button "Iniciar atendimento de mesa" at bounding box center [310, 223] width 80 height 16
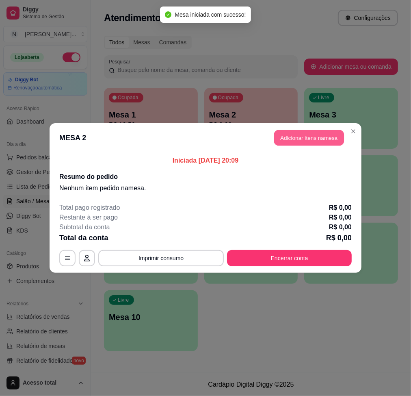
click at [292, 134] on button "Adicionar itens na mesa" at bounding box center [309, 138] width 70 height 16
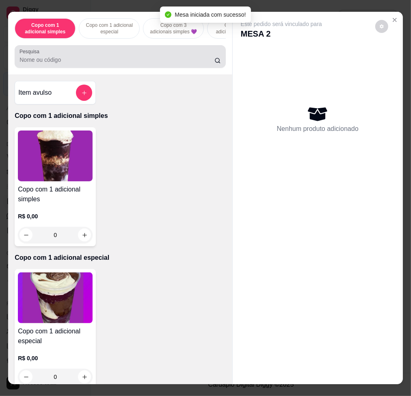
drag, startPoint x: 113, startPoint y: 67, endPoint x: 100, endPoint y: 72, distance: 13.7
click at [113, 64] on input "Pesquisa" at bounding box center [116, 60] width 195 height 8
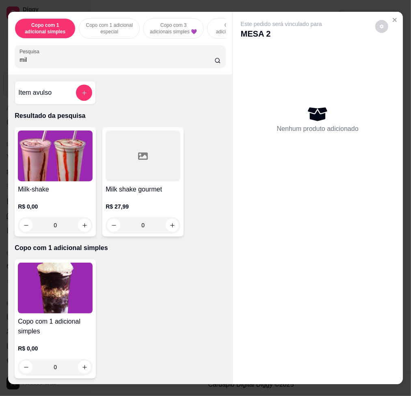
type input "mil"
click at [61, 168] on img at bounding box center [55, 155] width 75 height 51
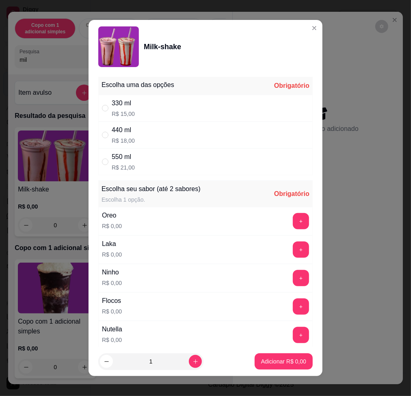
click at [207, 110] on div "330 ml R$ 15,00" at bounding box center [205, 108] width 214 height 27
radio input "true"
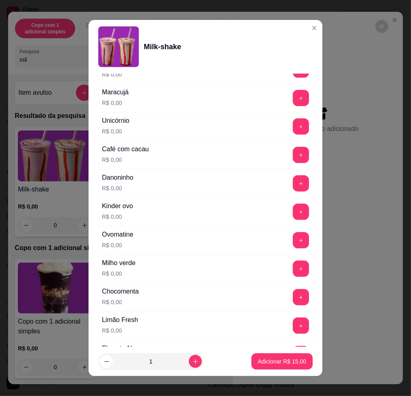
scroll to position [487, 0]
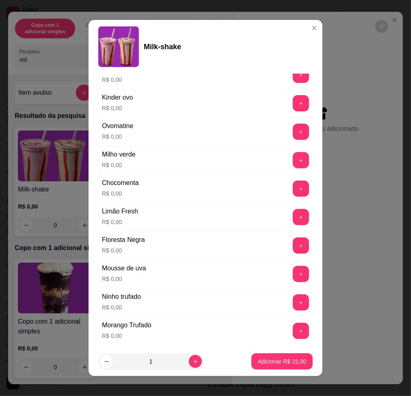
drag, startPoint x: 292, startPoint y: 240, endPoint x: 287, endPoint y: 249, distance: 10.6
click at [292, 241] on div "Escolha uma das opções Completo 330 ml R$ 15,00 440 ml R$ 18,00 550 ml R$ 21,00…" at bounding box center [206, 210] width 234 height 273
click at [293, 249] on button "+" at bounding box center [301, 245] width 16 height 16
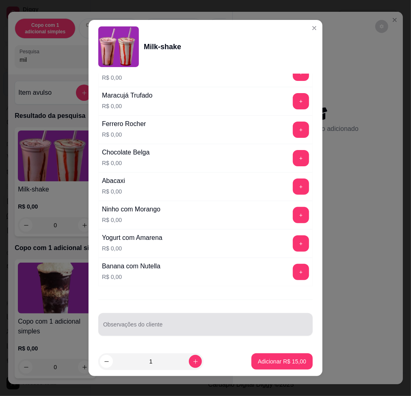
scroll to position [6, 0]
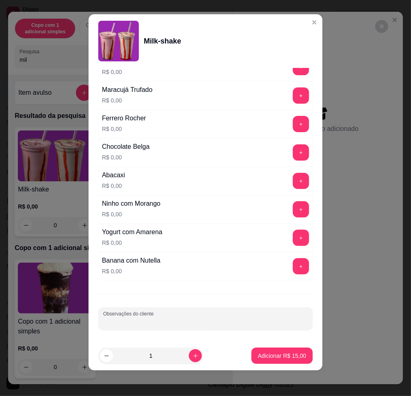
click at [246, 321] on input "Observações do cliente" at bounding box center [205, 322] width 205 height 8
type input "tomar"
click at [279, 358] on p "Adicionar R$ 15,00" at bounding box center [282, 356] width 47 height 8
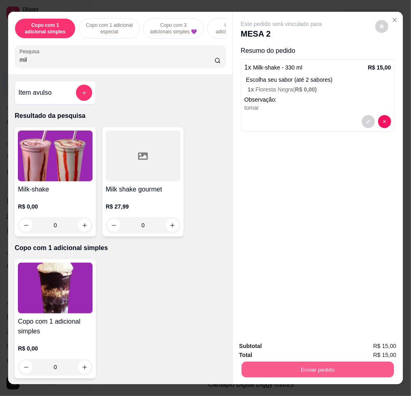
click at [309, 363] on button "Enviar pedido" at bounding box center [318, 369] width 152 height 16
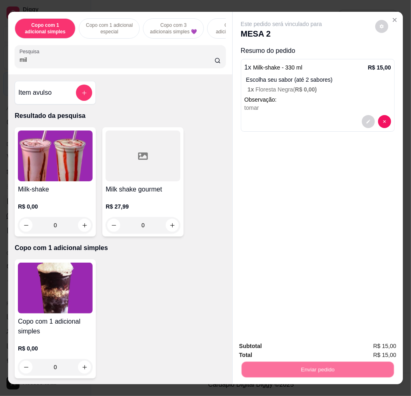
click at [309, 352] on button "Não registrar e enviar pedido" at bounding box center [290, 345] width 82 height 15
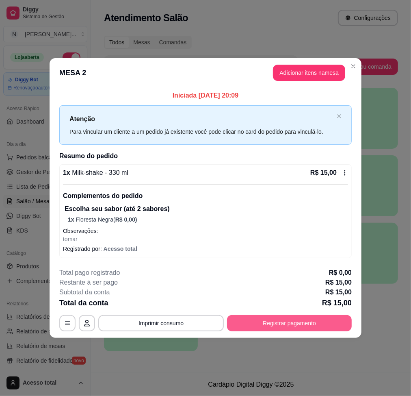
click at [305, 317] on button "Registrar pagamento" at bounding box center [289, 323] width 125 height 16
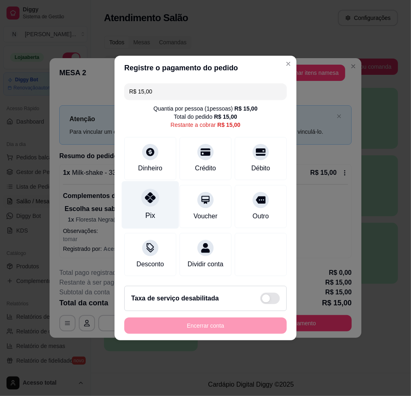
click at [142, 203] on div "Pix" at bounding box center [150, 205] width 57 height 48
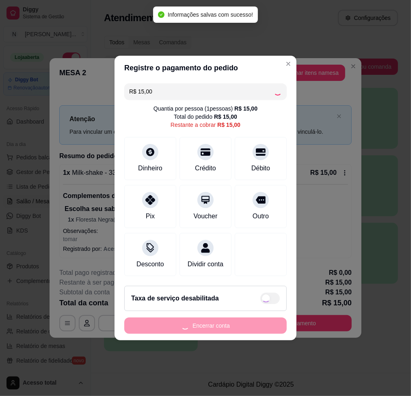
type input "R$ 0,00"
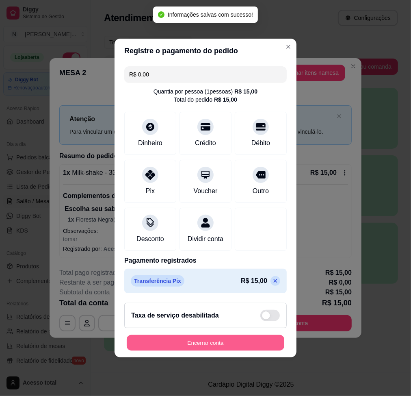
click at [226, 340] on button "Encerrar conta" at bounding box center [206, 343] width 158 height 16
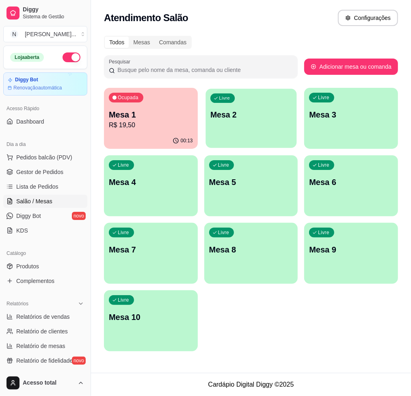
click at [282, 115] on p "Mesa 2" at bounding box center [250, 114] width 81 height 11
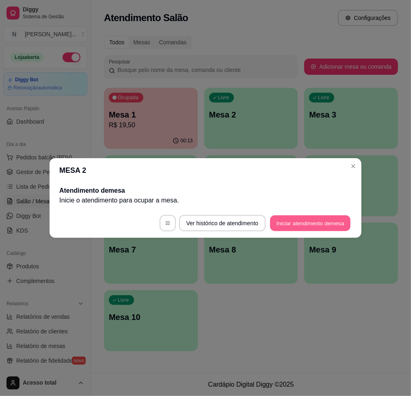
click at [309, 220] on button "Iniciar atendimento de mesa" at bounding box center [310, 223] width 80 height 16
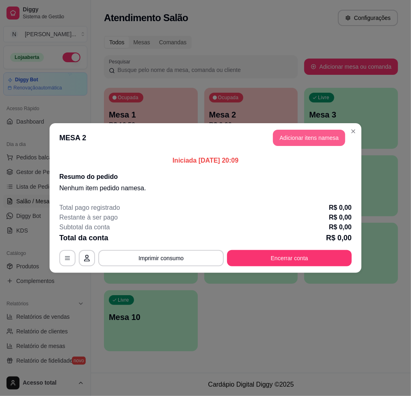
click at [309, 136] on button "Adicionar itens na mesa" at bounding box center [309, 138] width 72 height 16
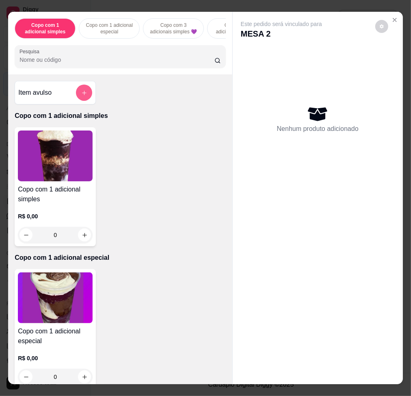
click at [76, 100] on button "add-separate-item" at bounding box center [84, 92] width 16 height 16
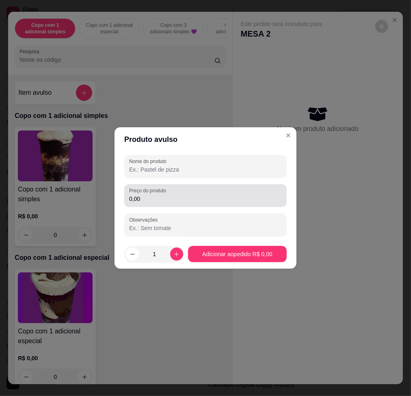
click at [192, 186] on div "Preço do produto 0,00" at bounding box center [205, 195] width 162 height 23
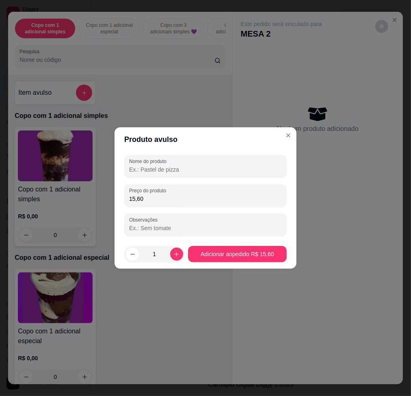
type input "15,60"
click at [192, 171] on input "Nome do produto" at bounding box center [205, 169] width 153 height 8
type input "heberson"
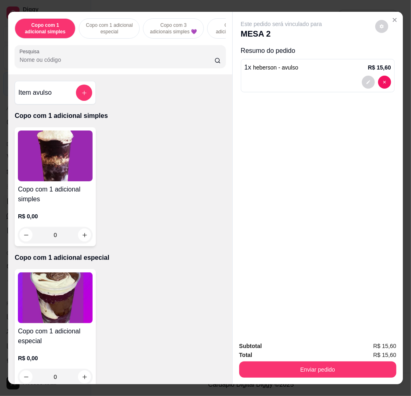
click at [76, 96] on button "add-separate-item" at bounding box center [84, 92] width 16 height 16
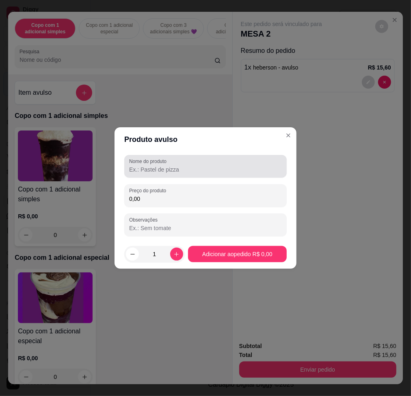
click at [189, 175] on div "Nome do produto" at bounding box center [205, 166] width 162 height 23
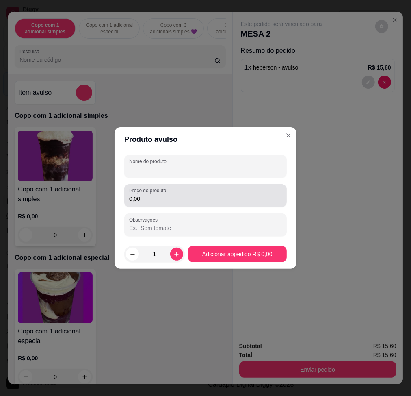
type input "."
click at [193, 191] on div "0,00" at bounding box center [205, 195] width 153 height 16
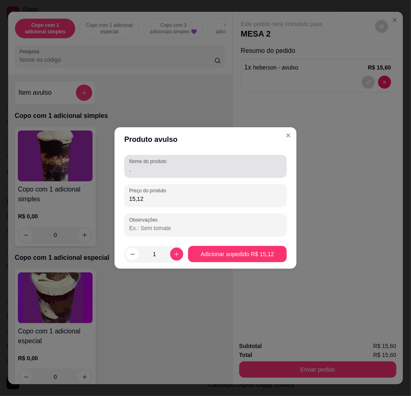
type input "15,12"
click at [266, 172] on input "." at bounding box center [205, 169] width 153 height 8
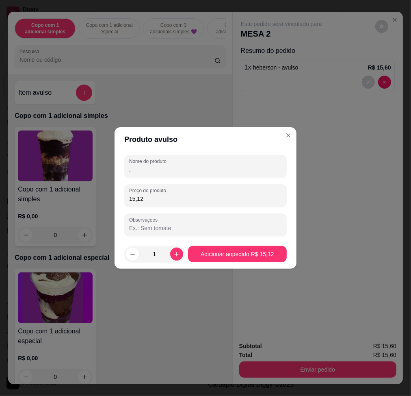
click at [266, 172] on input "." at bounding box center [205, 169] width 153 height 8
type input "camisa rosa"
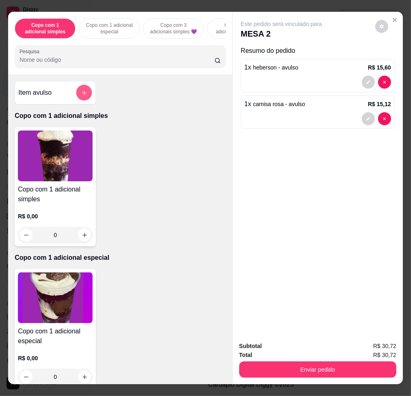
click at [81, 94] on icon "add-separate-item" at bounding box center [84, 93] width 6 height 6
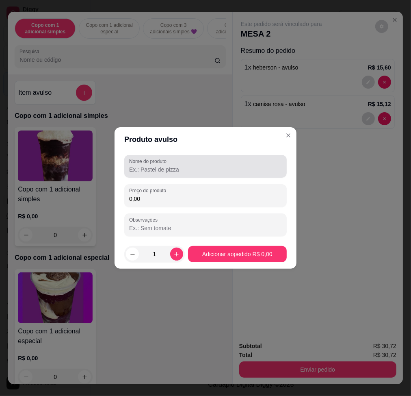
click at [203, 166] on input "Nome do produto" at bounding box center [205, 169] width 153 height 8
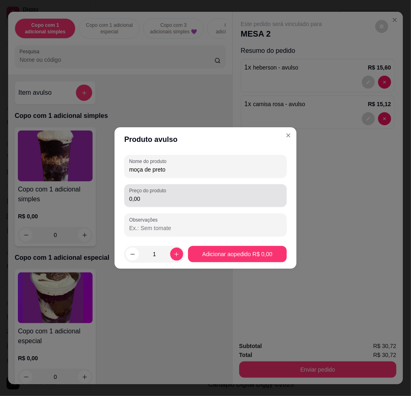
type input "moça de preto"
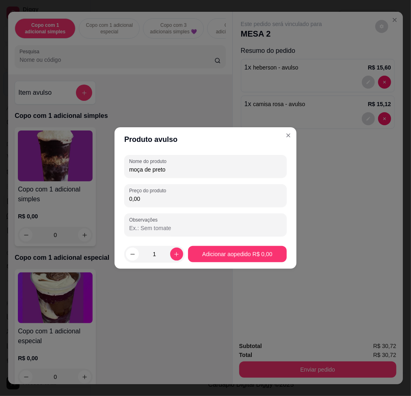
click at [171, 213] on div "Observações" at bounding box center [205, 224] width 162 height 23
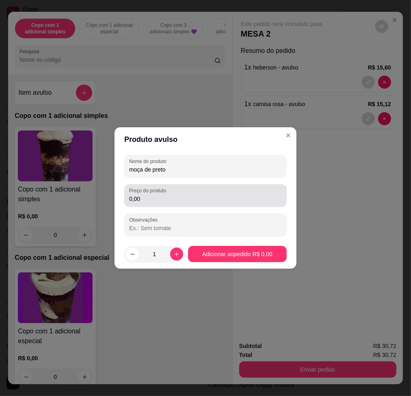
click at [177, 203] on div "0,00" at bounding box center [205, 195] width 153 height 16
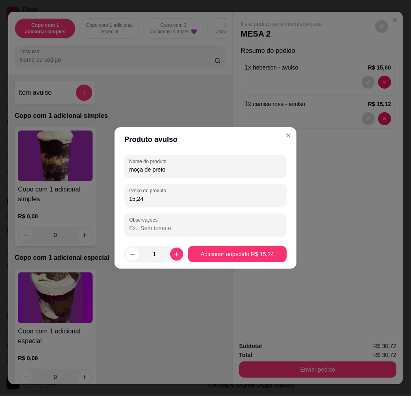
type input "15,24"
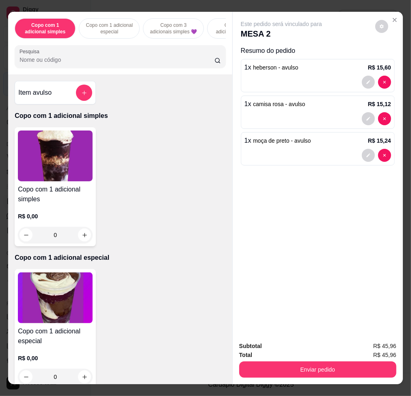
click at [316, 352] on div "Total R$ 45,96" at bounding box center [317, 354] width 157 height 9
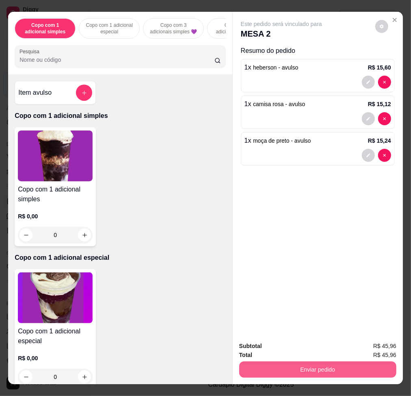
click at [321, 363] on button "Enviar pedido" at bounding box center [317, 369] width 157 height 16
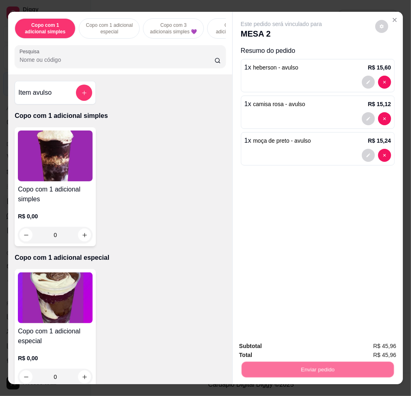
click at [321, 348] on button "Não registrar e enviar pedido" at bounding box center [290, 345] width 82 height 15
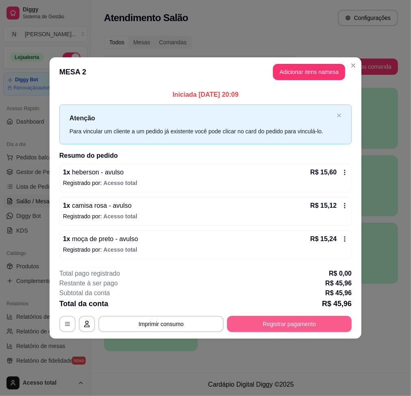
click at [301, 325] on button "Registrar pagamento" at bounding box center [289, 324] width 125 height 16
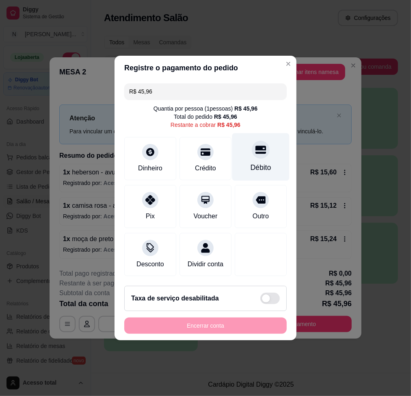
click at [234, 166] on div "Débito" at bounding box center [260, 157] width 57 height 48
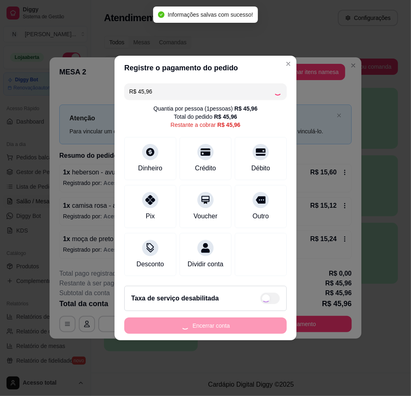
type input "R$ 0,00"
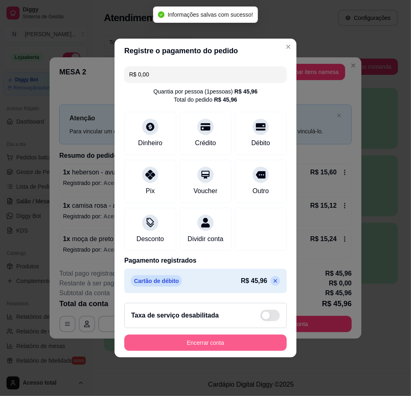
click at [252, 347] on button "Encerrar conta" at bounding box center [205, 342] width 162 height 16
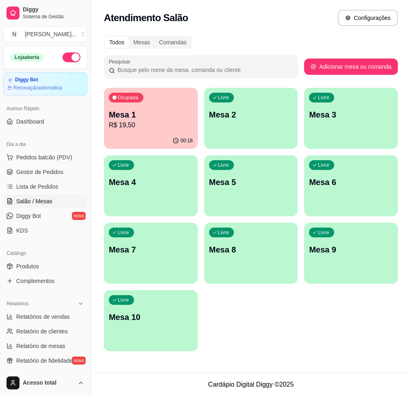
click at [186, 118] on p "Mesa 1" at bounding box center [151, 114] width 84 height 11
click at [150, 124] on p "R$ 19,50" at bounding box center [151, 125] width 84 height 10
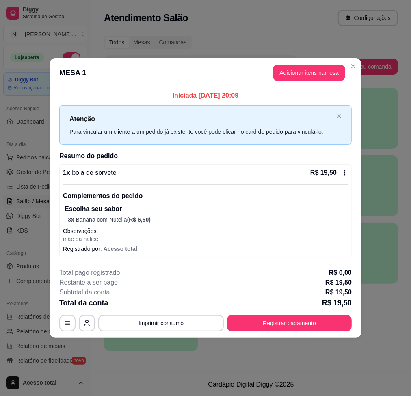
click at [337, 316] on div "**********" at bounding box center [205, 299] width 292 height 63
click at [337, 316] on button "Registrar pagamento" at bounding box center [289, 323] width 125 height 16
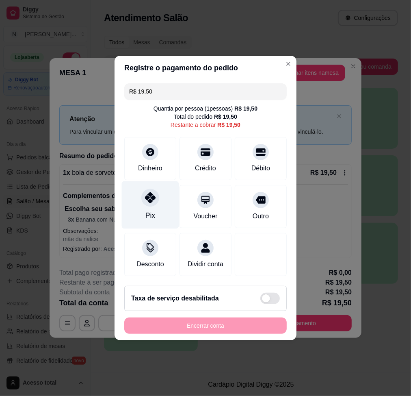
click at [154, 202] on div "Pix" at bounding box center [150, 205] width 57 height 48
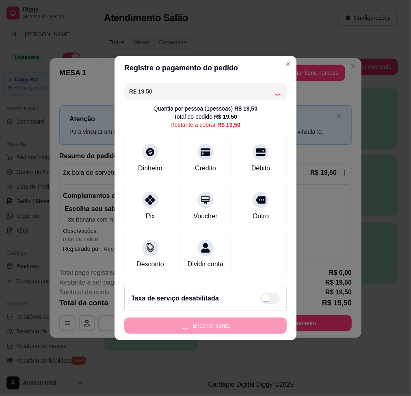
type input "R$ 0,00"
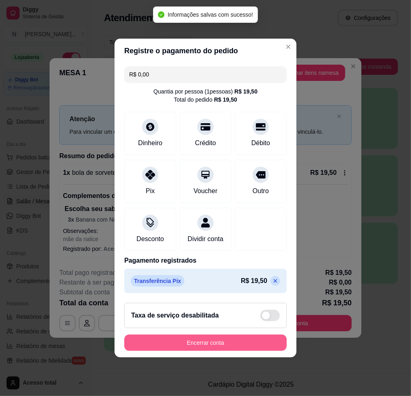
click at [251, 350] on button "Encerrar conta" at bounding box center [205, 342] width 162 height 16
